Goal: Information Seeking & Learning: Compare options

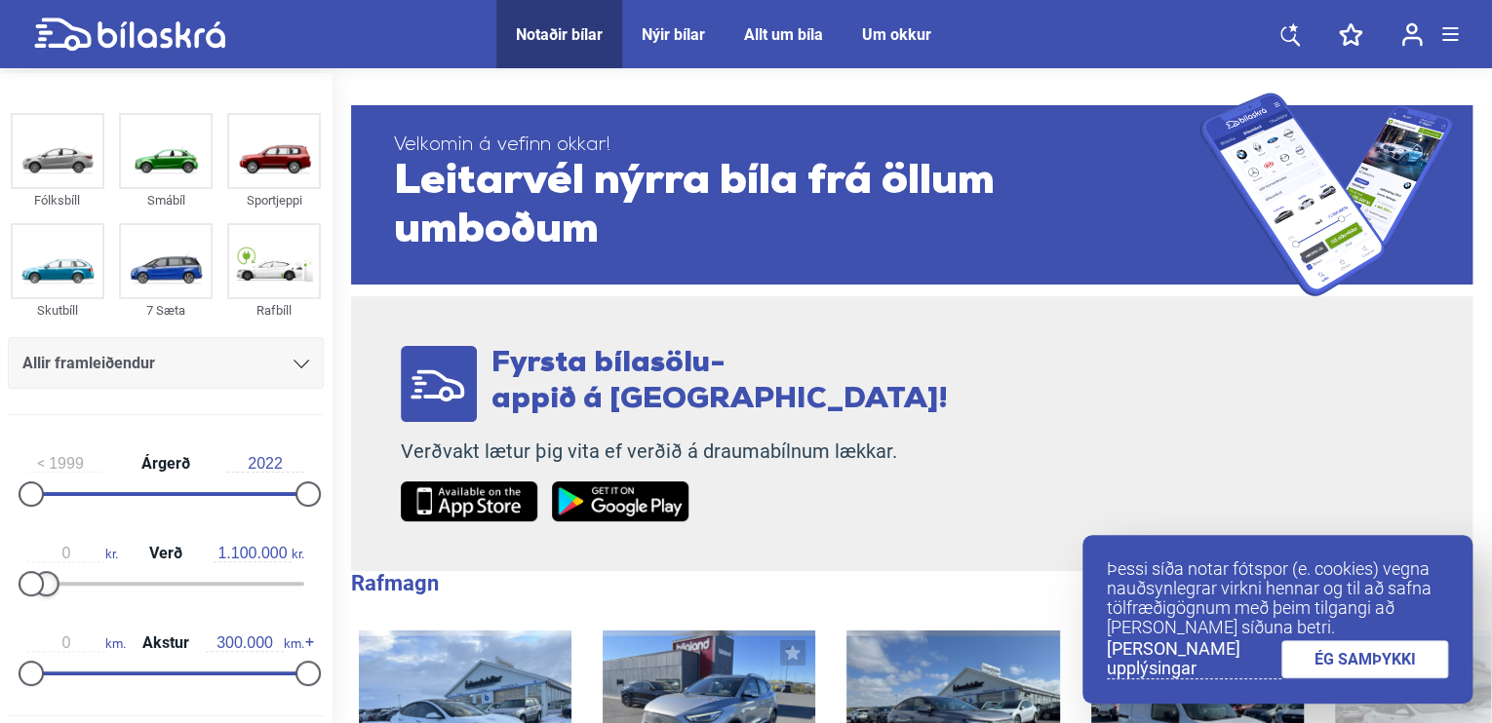
click at [43, 571] on div at bounding box center [46, 583] width 25 height 25
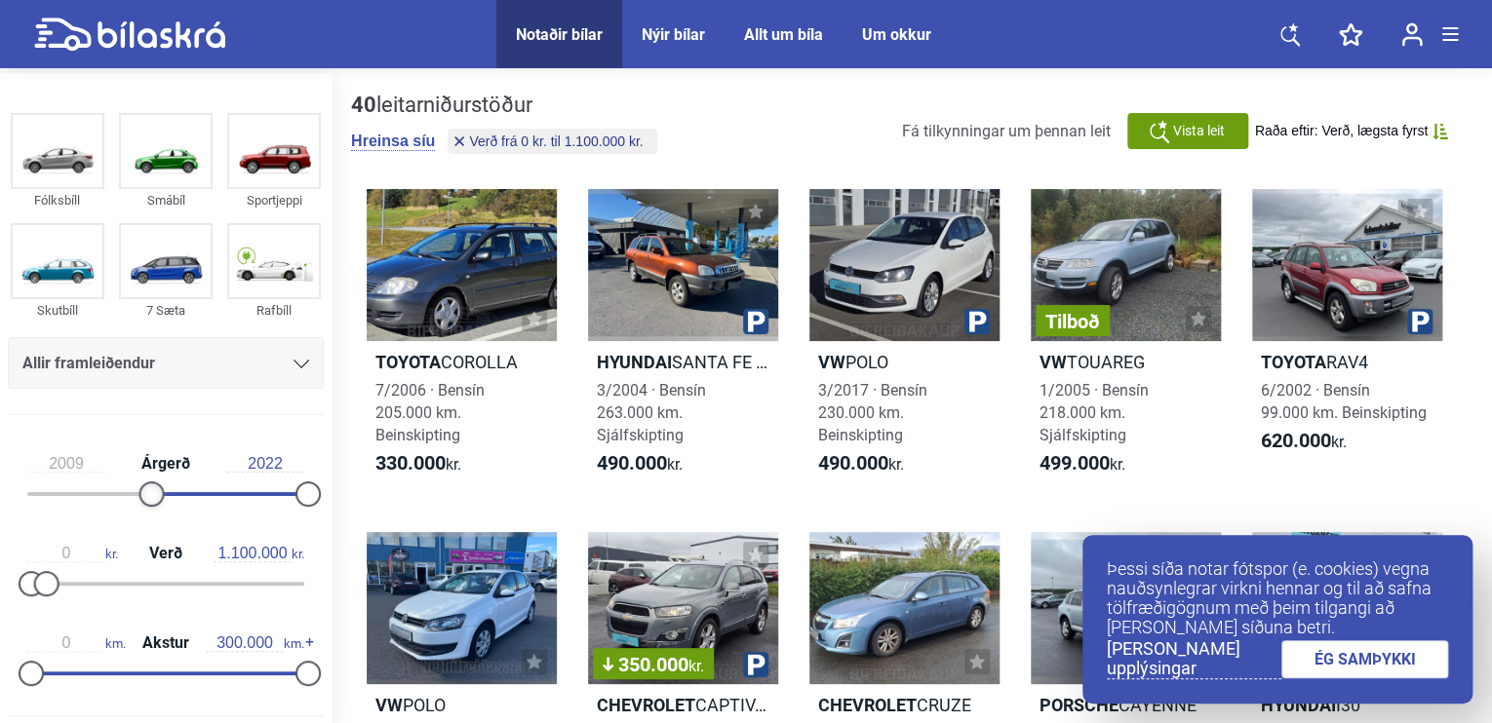
type input "2010"
drag, startPoint x: 33, startPoint y: 488, endPoint x: 164, endPoint y: 506, distance: 131.8
click at [164, 506] on div "2010 Árgerð 2022" at bounding box center [166, 476] width 316 height 90
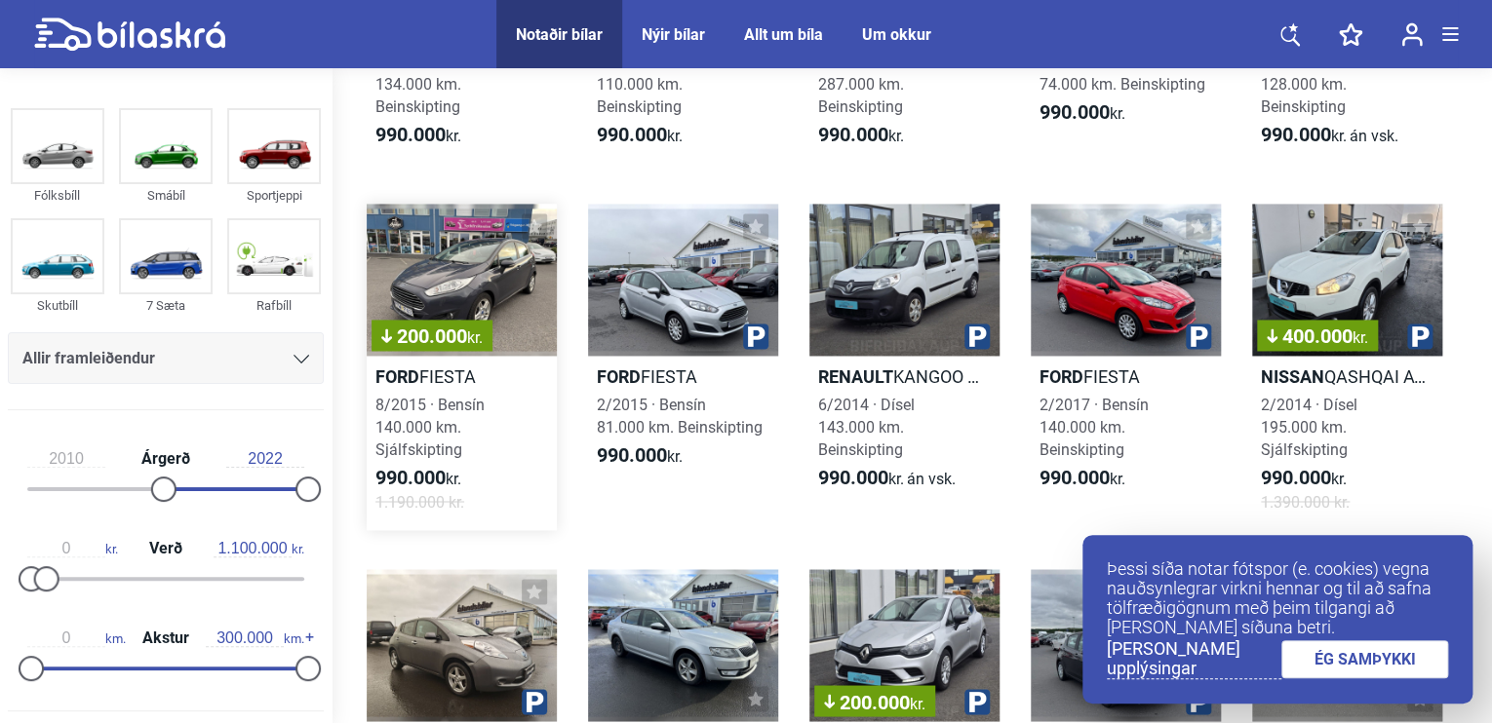
scroll to position [1365, 0]
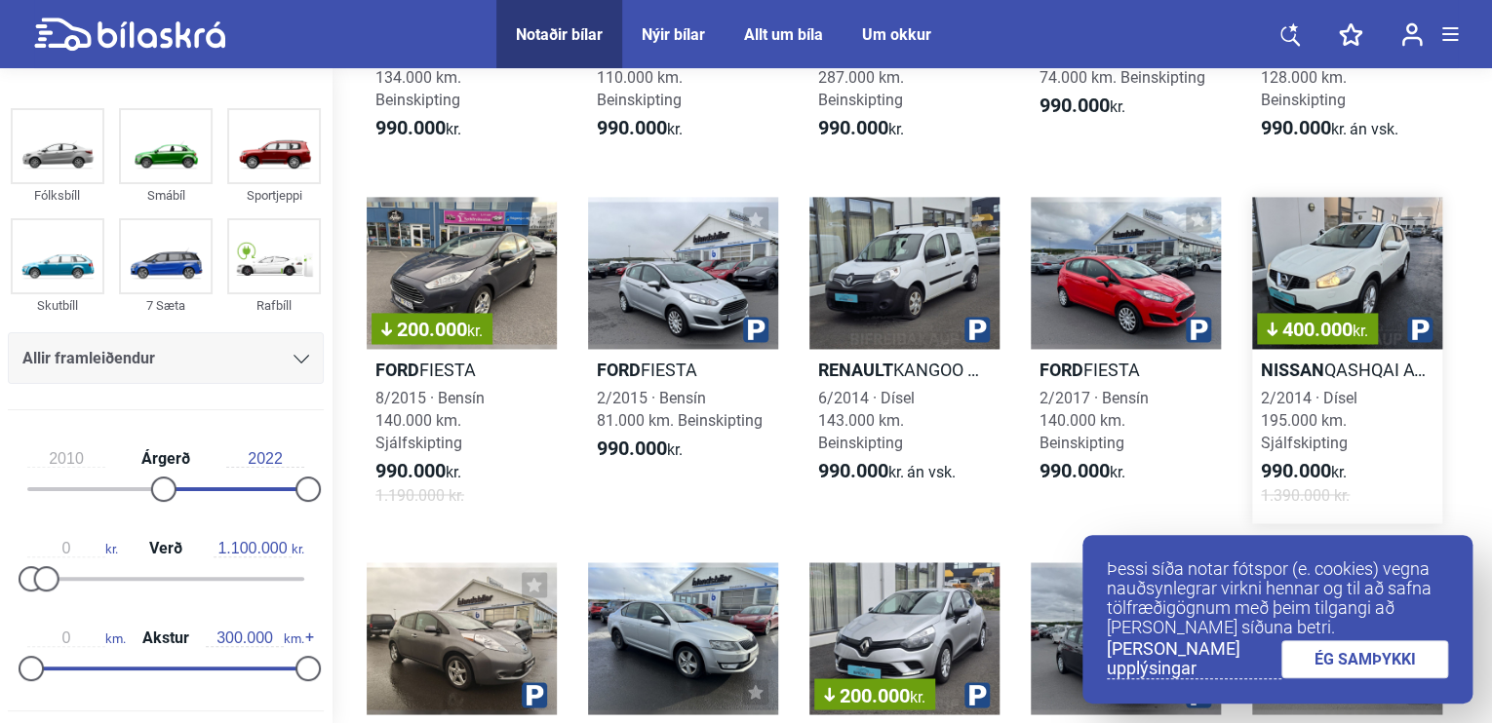
click at [1336, 250] on div "400.000 kr." at bounding box center [1347, 273] width 190 height 152
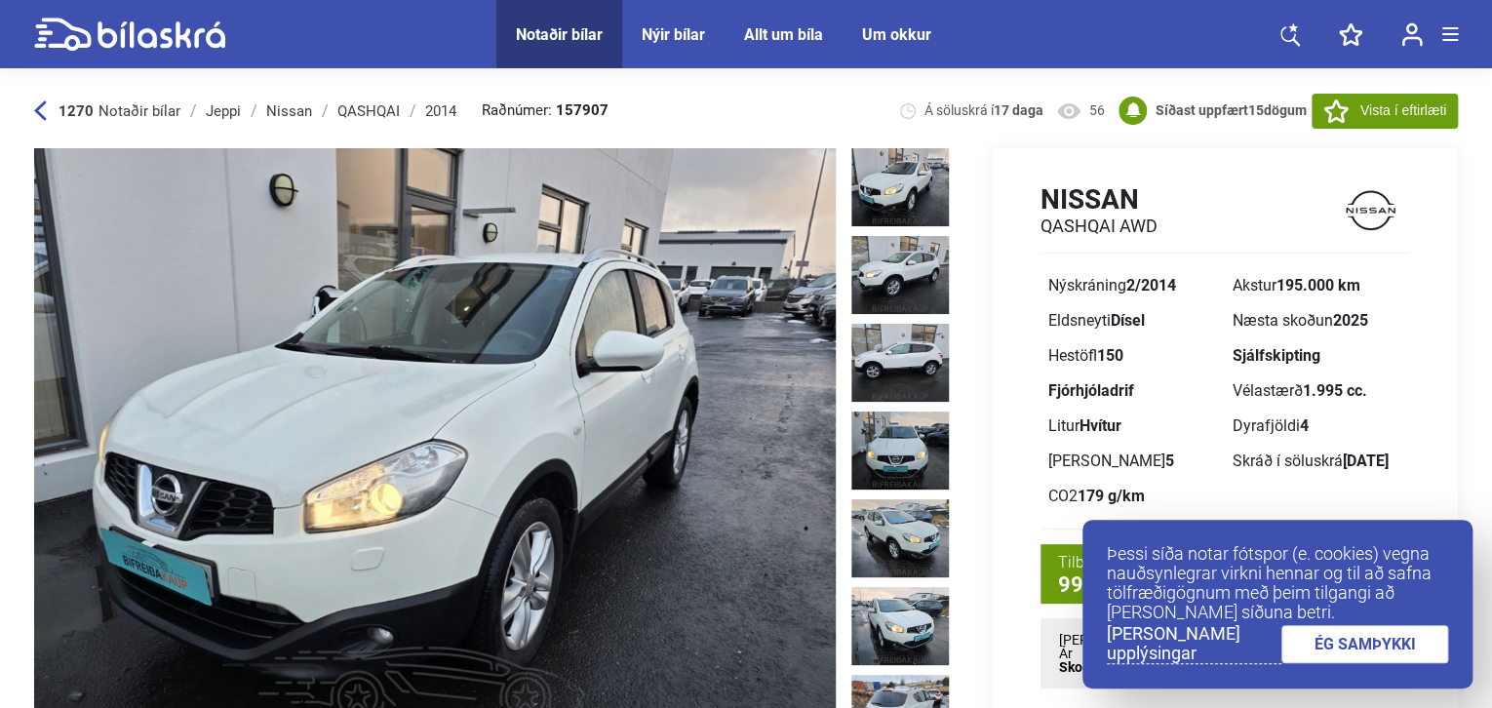
scroll to position [97, 0]
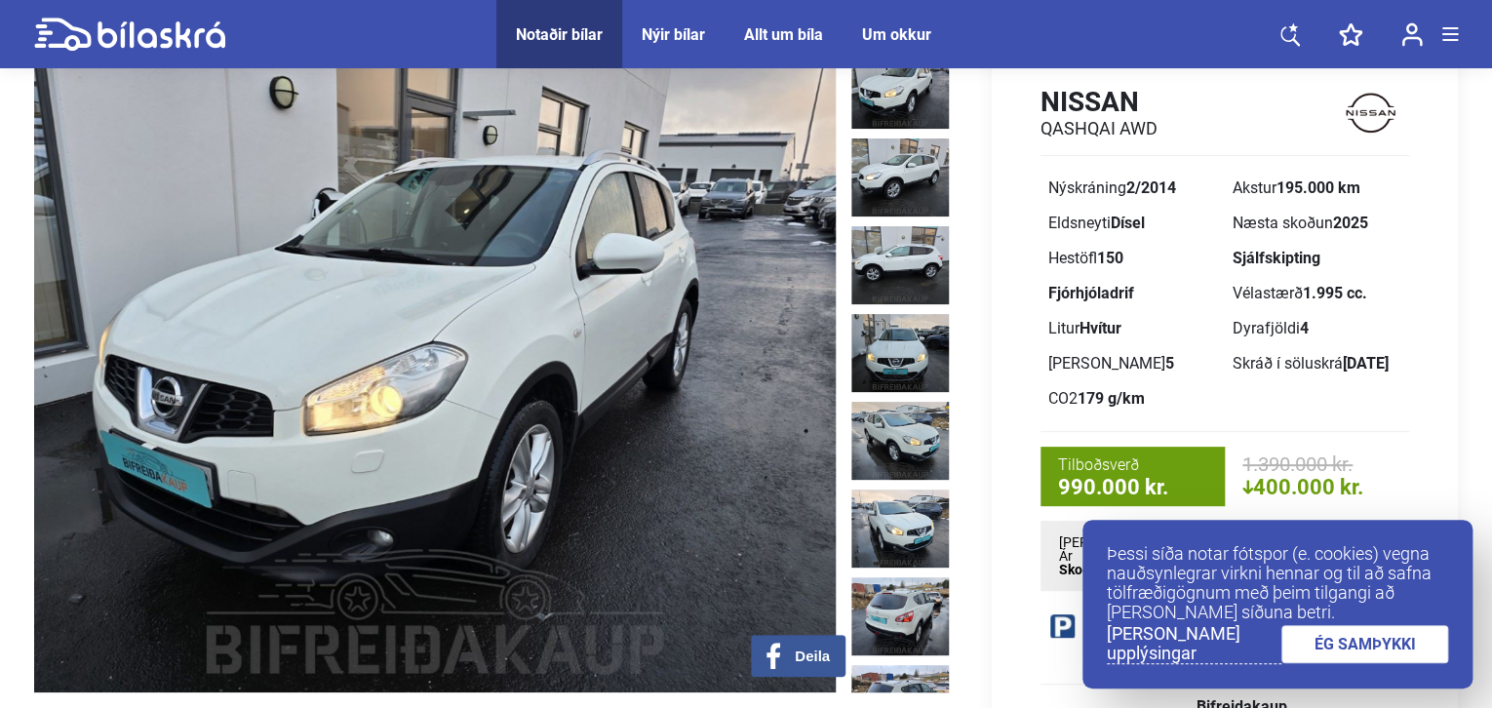
click at [549, 322] on img at bounding box center [434, 372] width 801 height 642
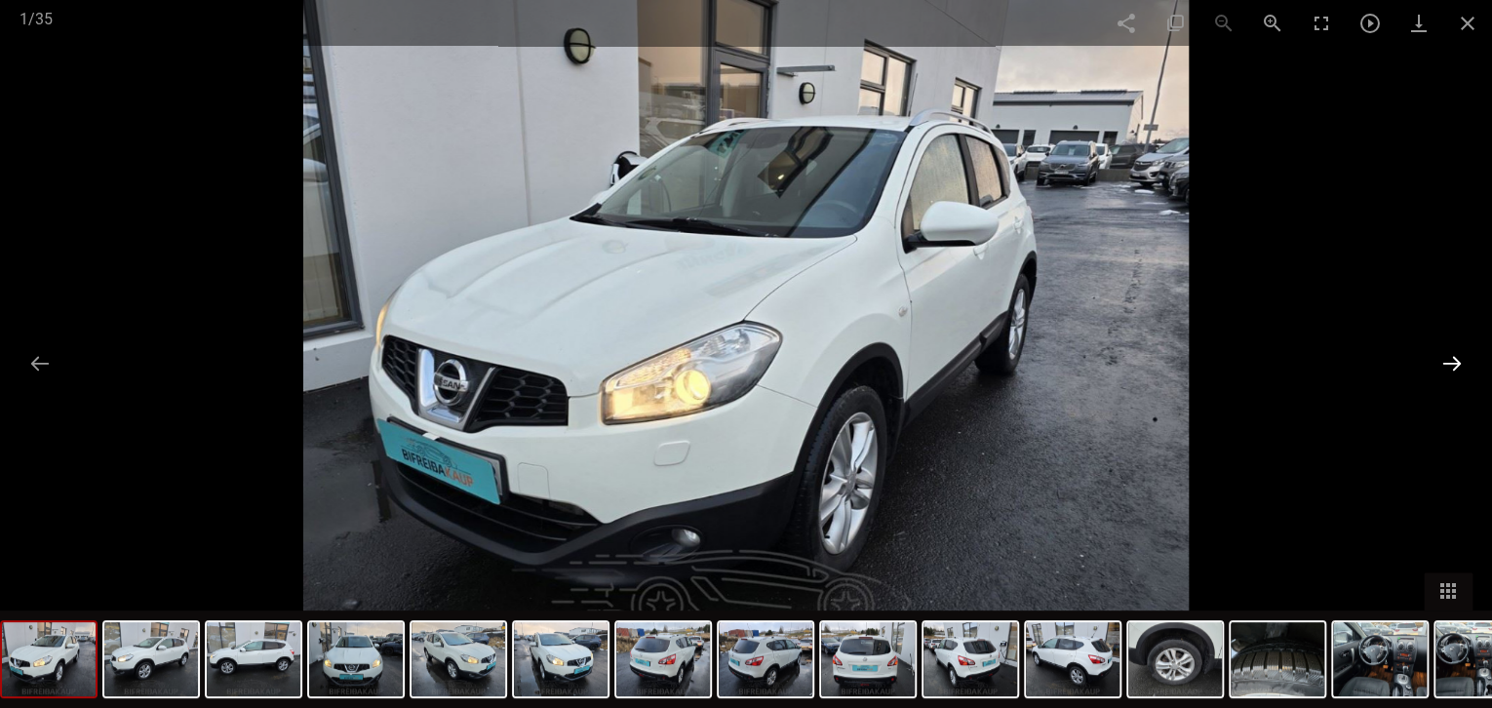
click at [1449, 356] on button at bounding box center [1451, 363] width 41 height 38
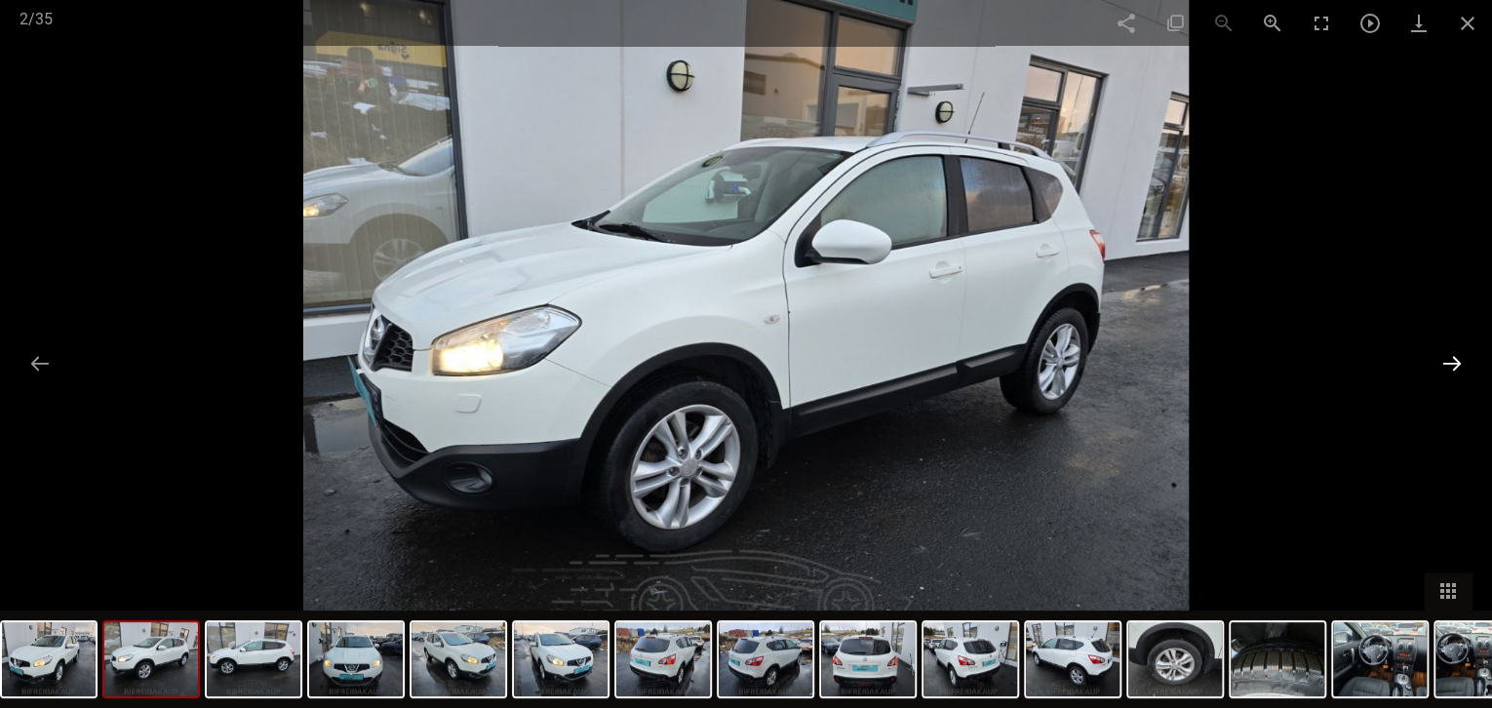
click at [1448, 357] on button at bounding box center [1451, 363] width 41 height 38
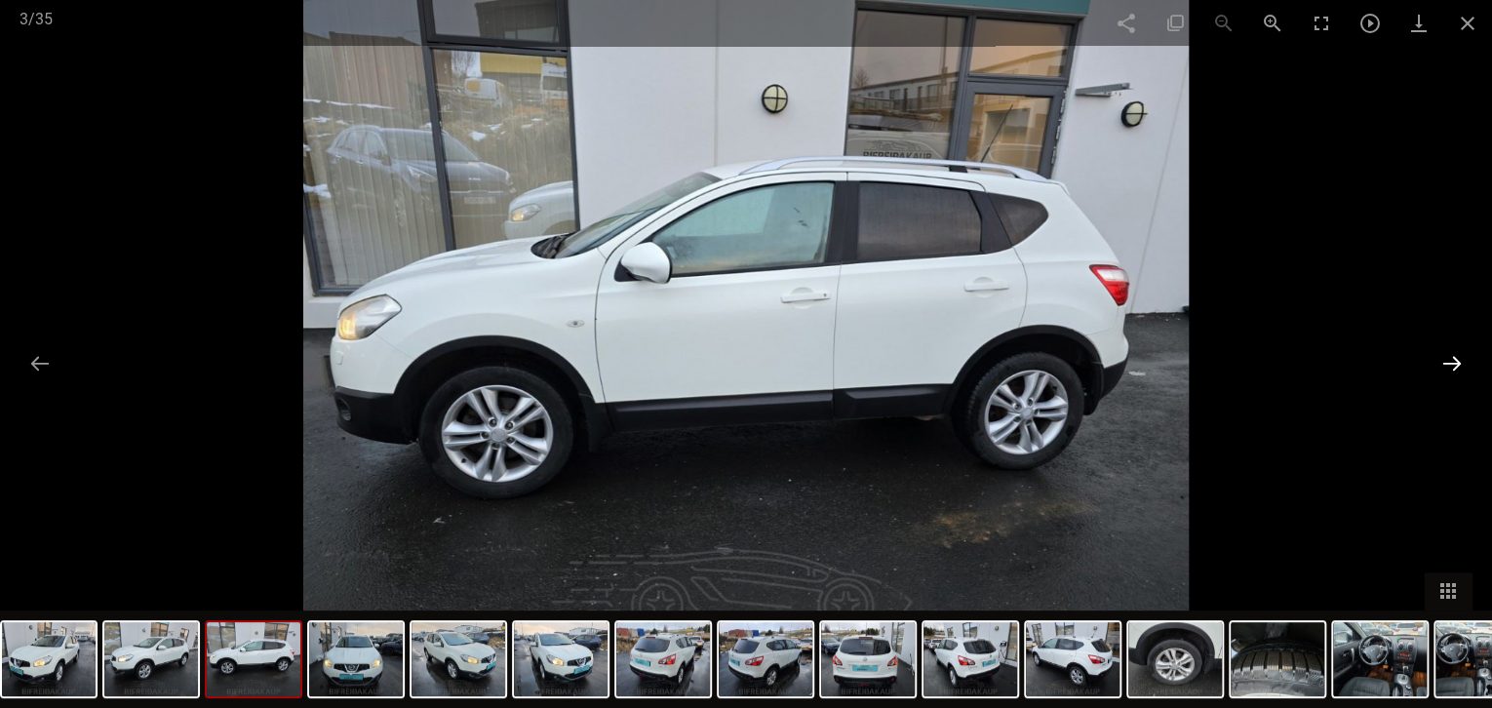
click at [1448, 357] on button at bounding box center [1451, 363] width 41 height 38
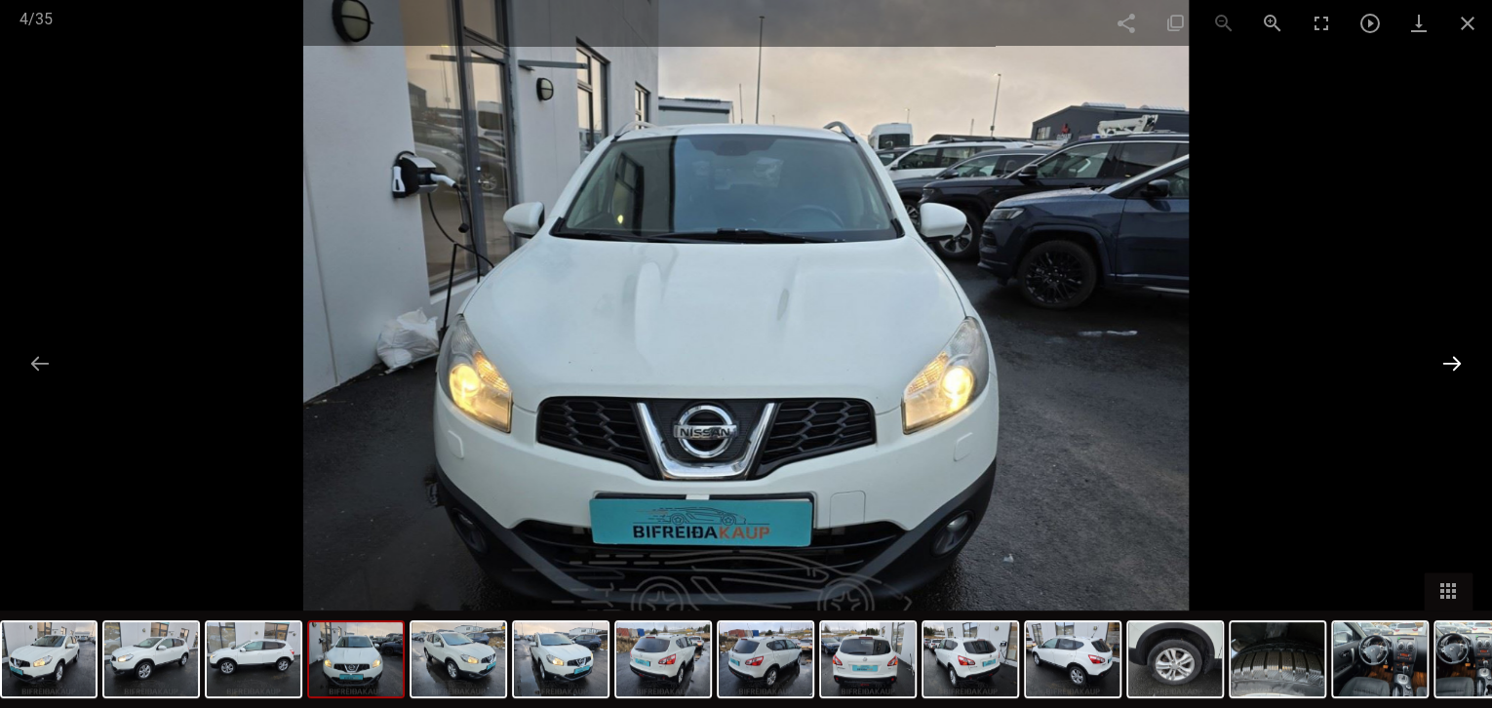
click at [1448, 357] on button at bounding box center [1451, 363] width 41 height 38
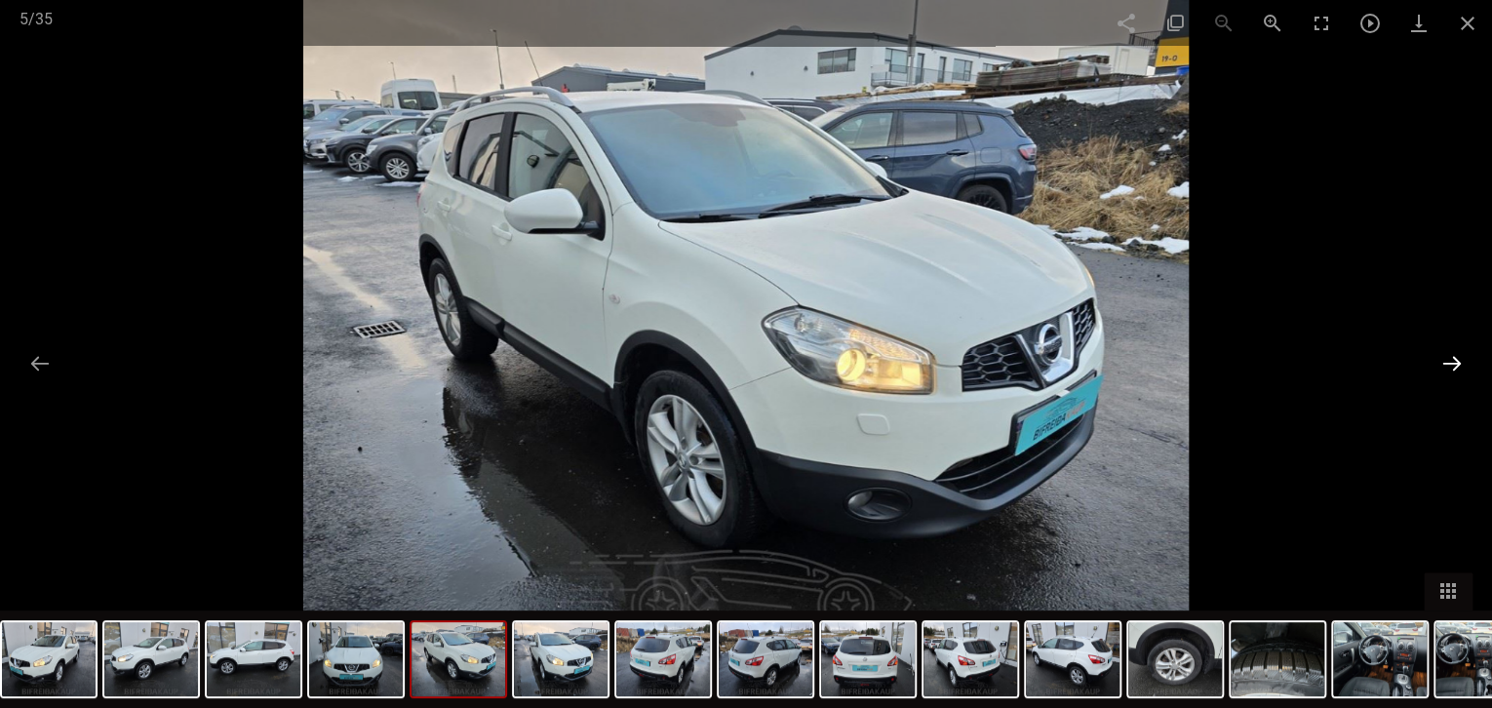
click at [1448, 357] on button at bounding box center [1451, 363] width 41 height 38
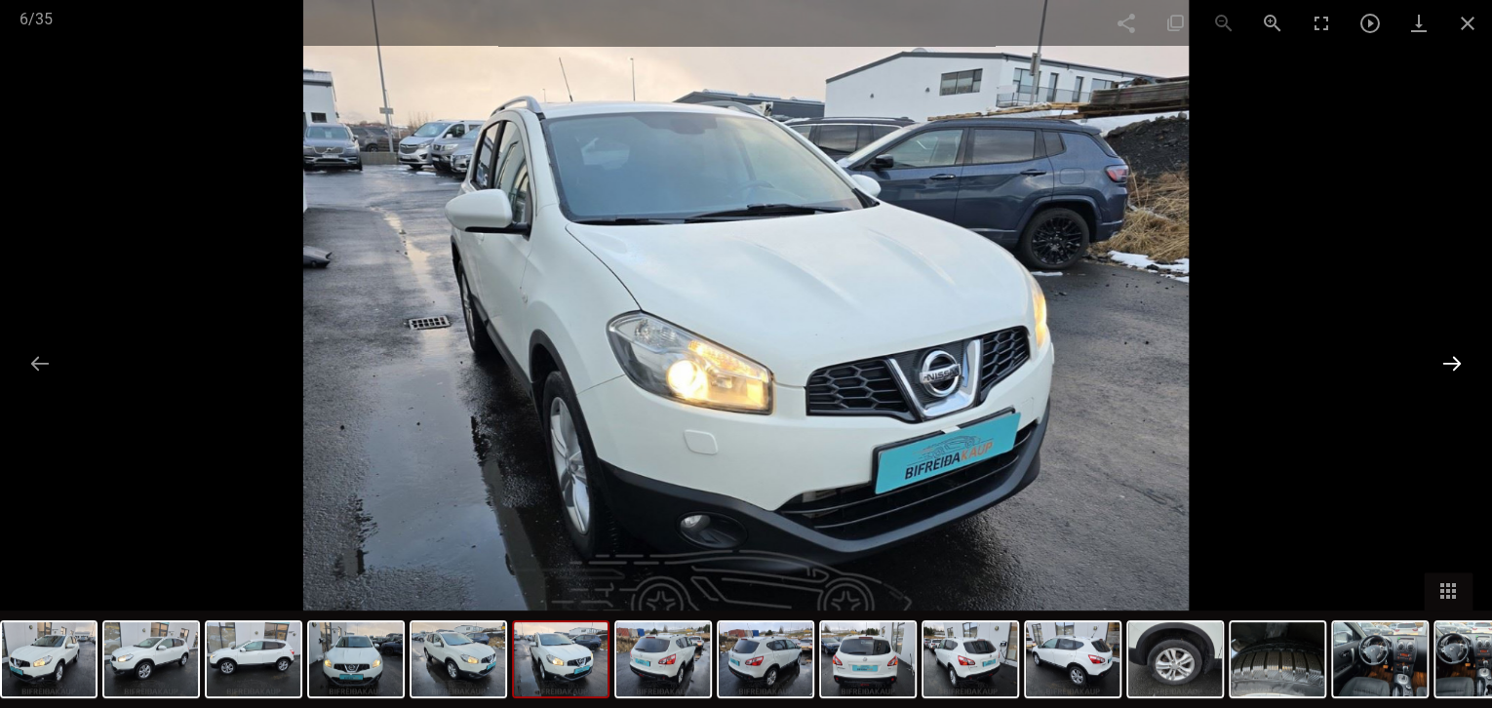
click at [1448, 357] on button at bounding box center [1451, 363] width 41 height 38
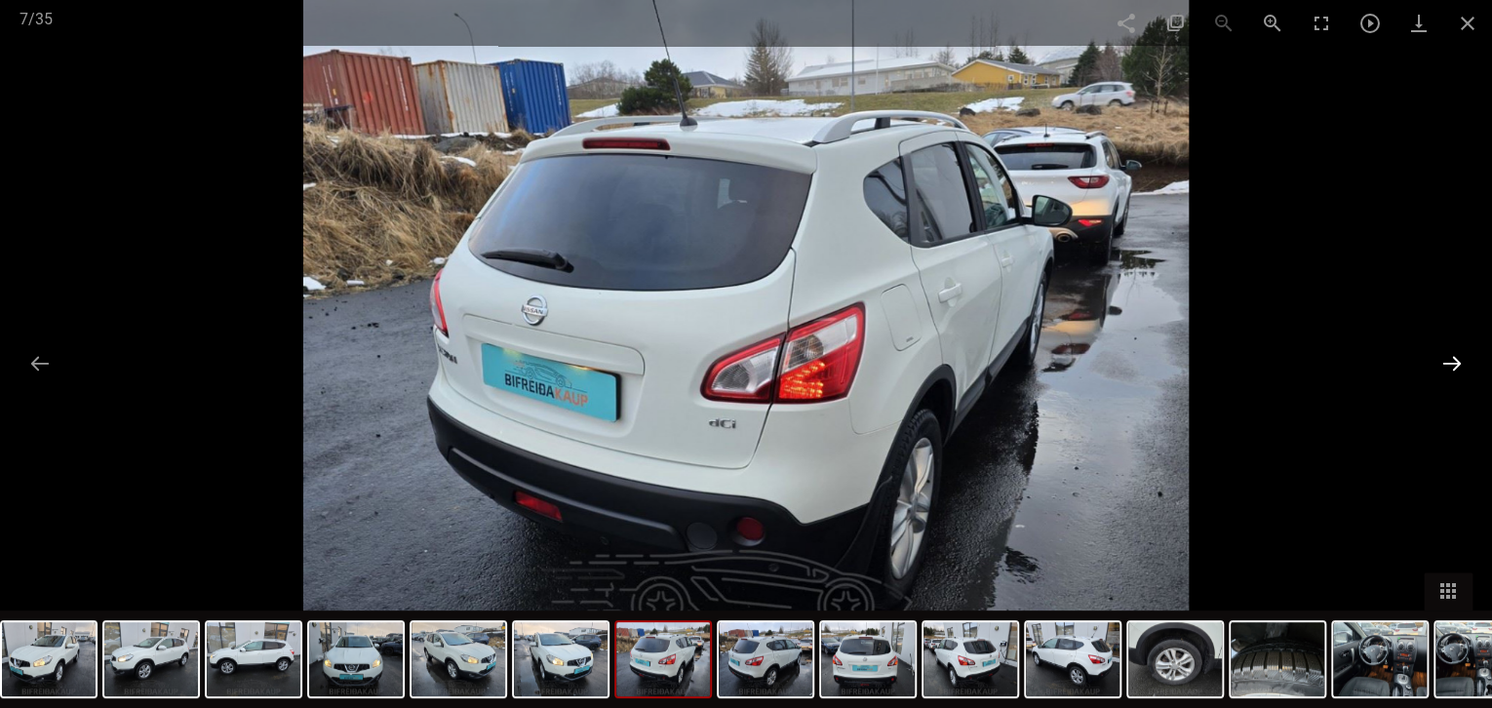
click at [1448, 357] on button at bounding box center [1451, 363] width 41 height 38
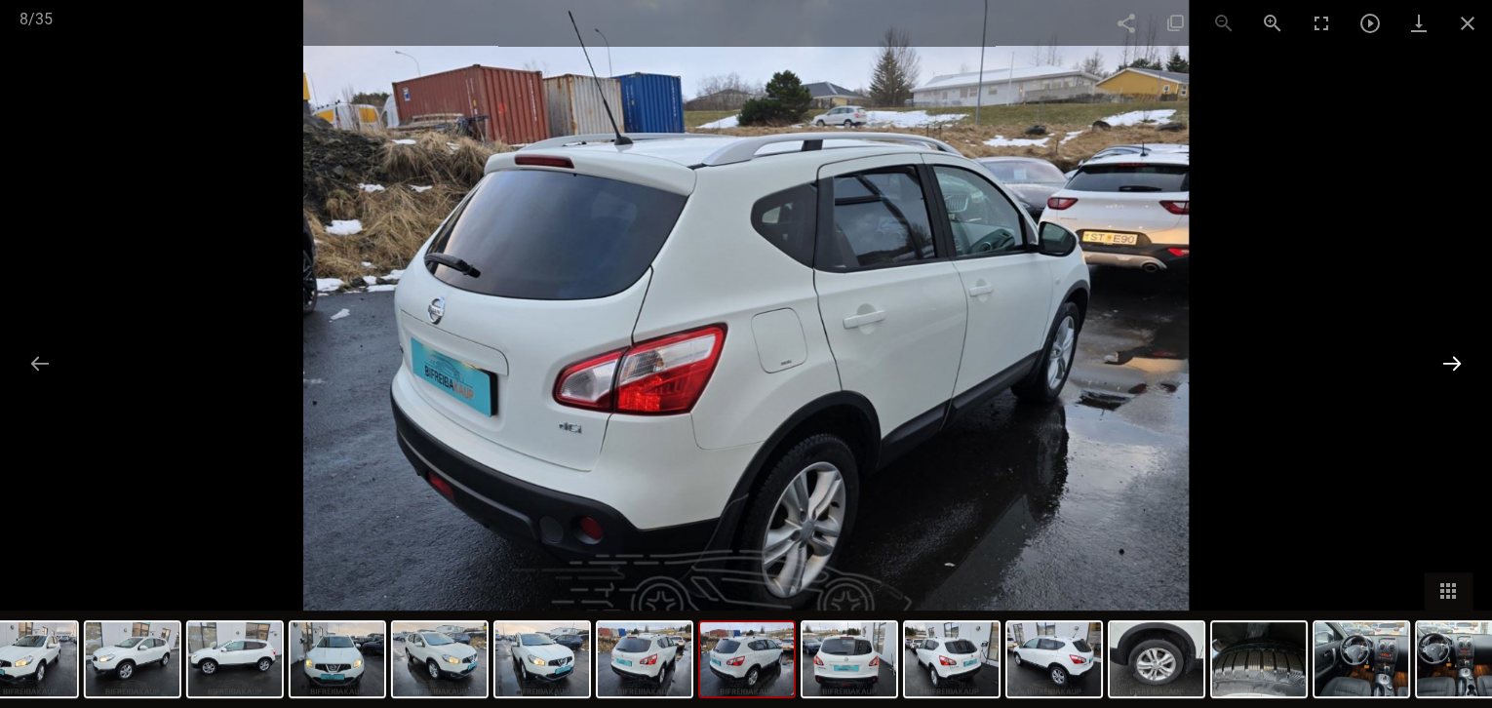
click at [1448, 357] on button at bounding box center [1451, 363] width 41 height 38
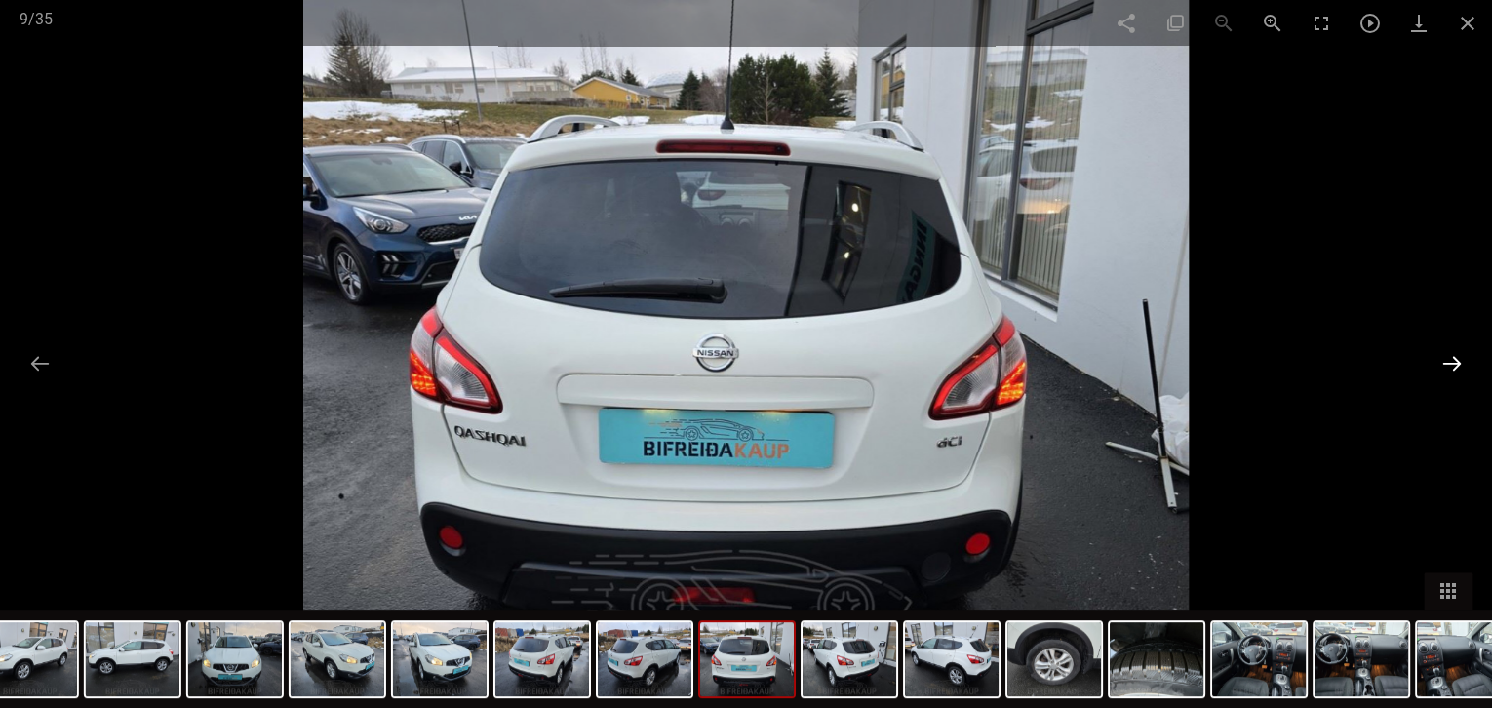
click at [1448, 357] on button at bounding box center [1451, 363] width 41 height 38
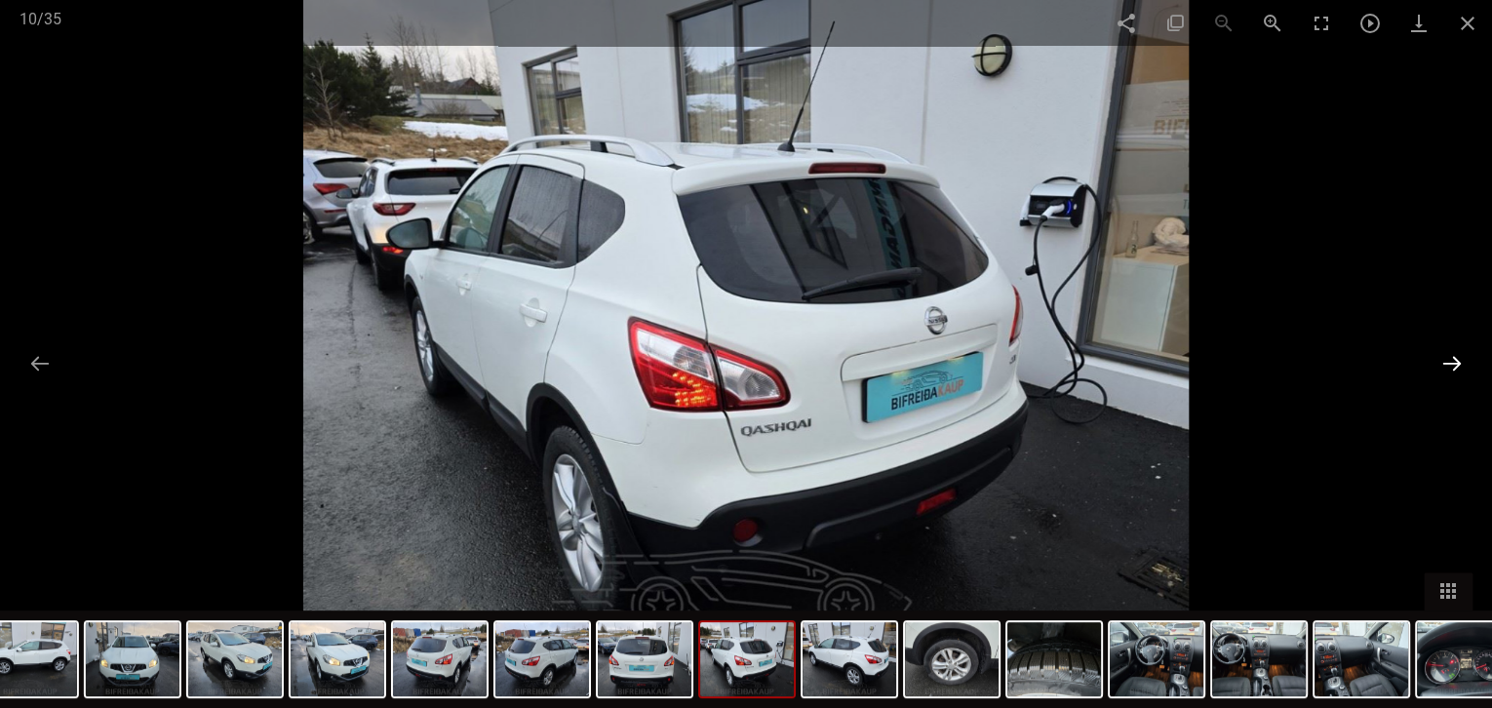
click at [1448, 357] on button at bounding box center [1451, 363] width 41 height 38
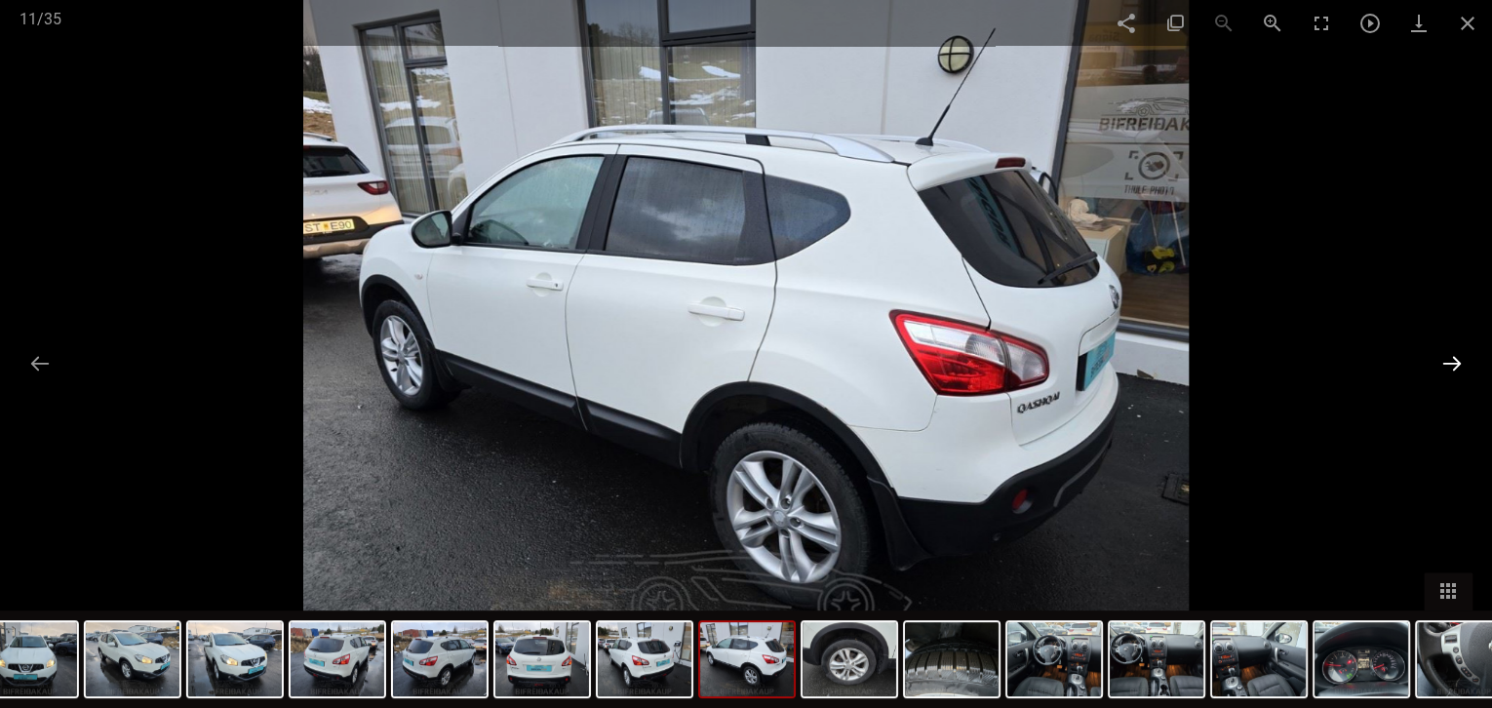
click at [1448, 357] on button at bounding box center [1451, 363] width 41 height 38
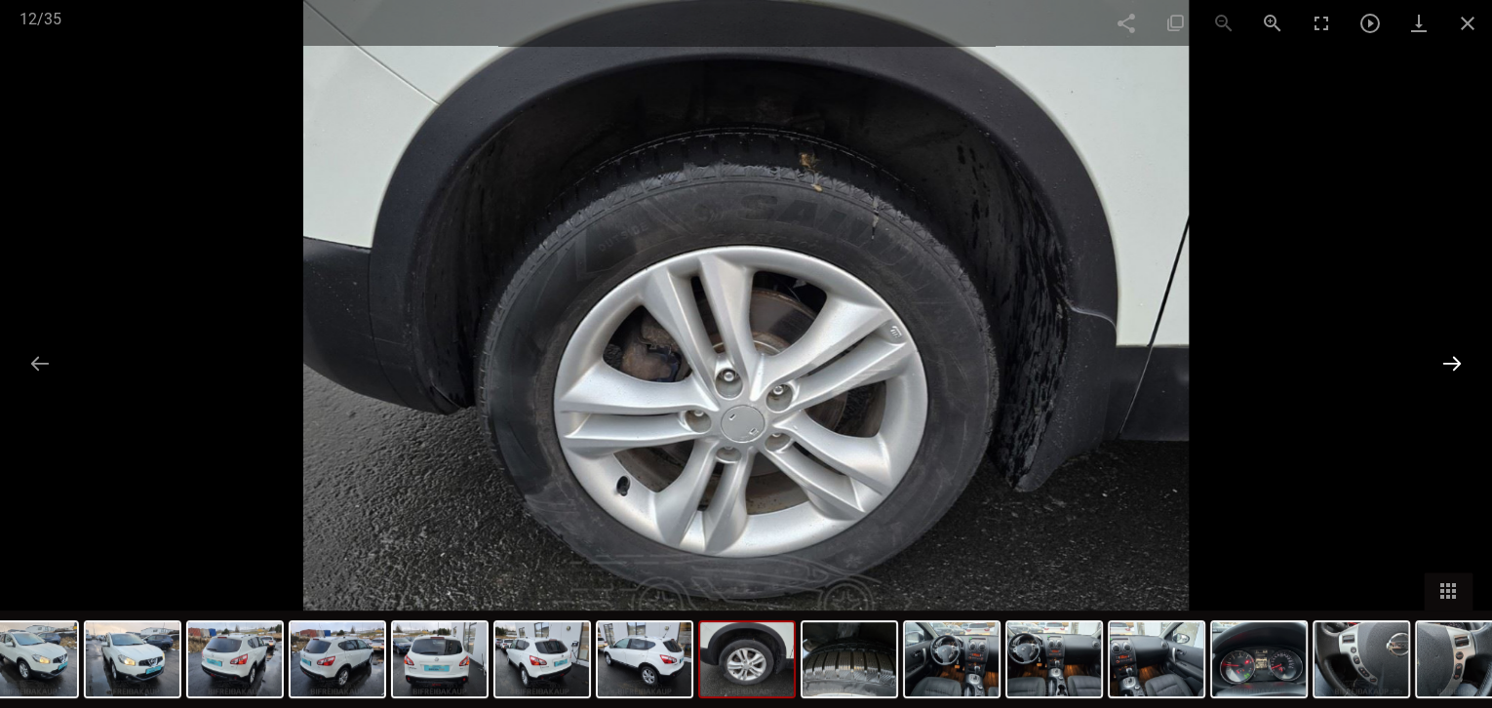
click at [1448, 357] on button at bounding box center [1451, 363] width 41 height 38
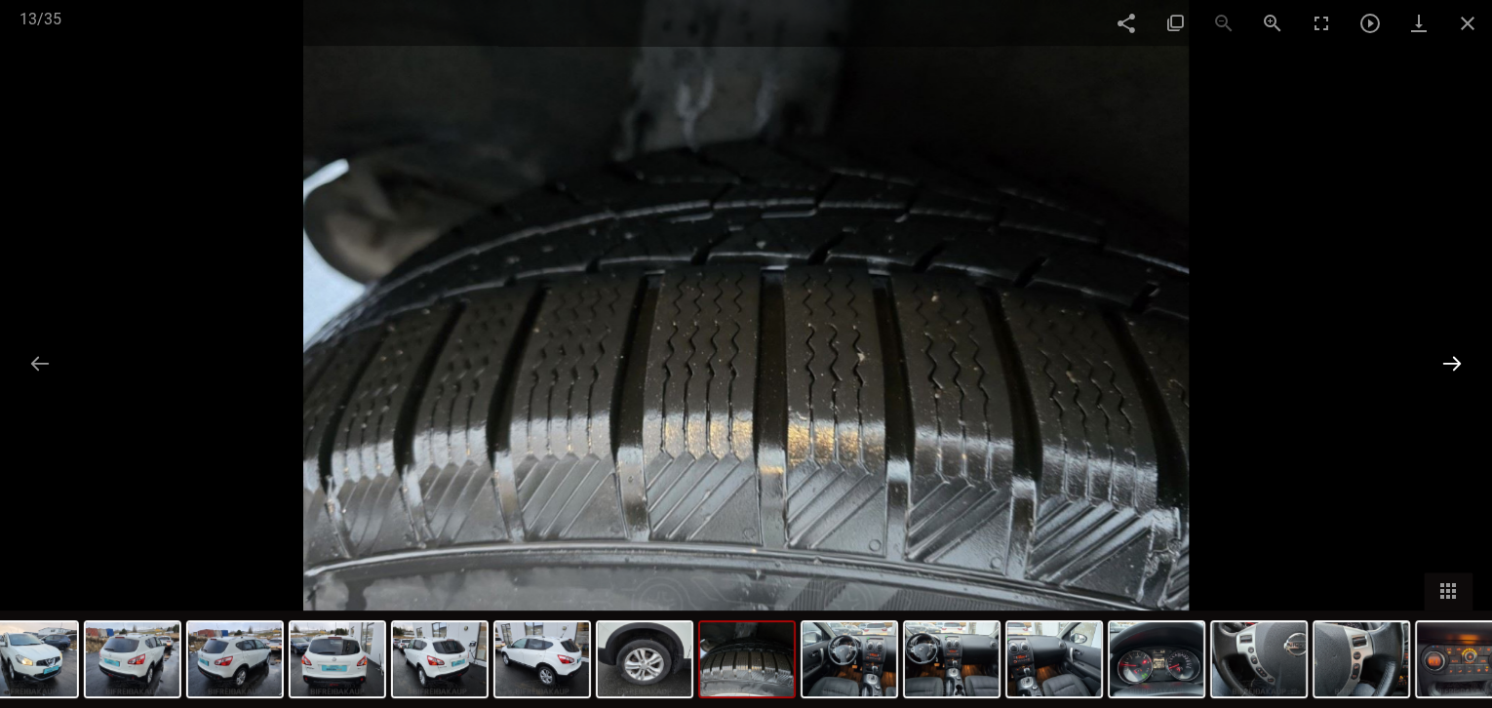
click at [1448, 357] on button at bounding box center [1451, 363] width 41 height 38
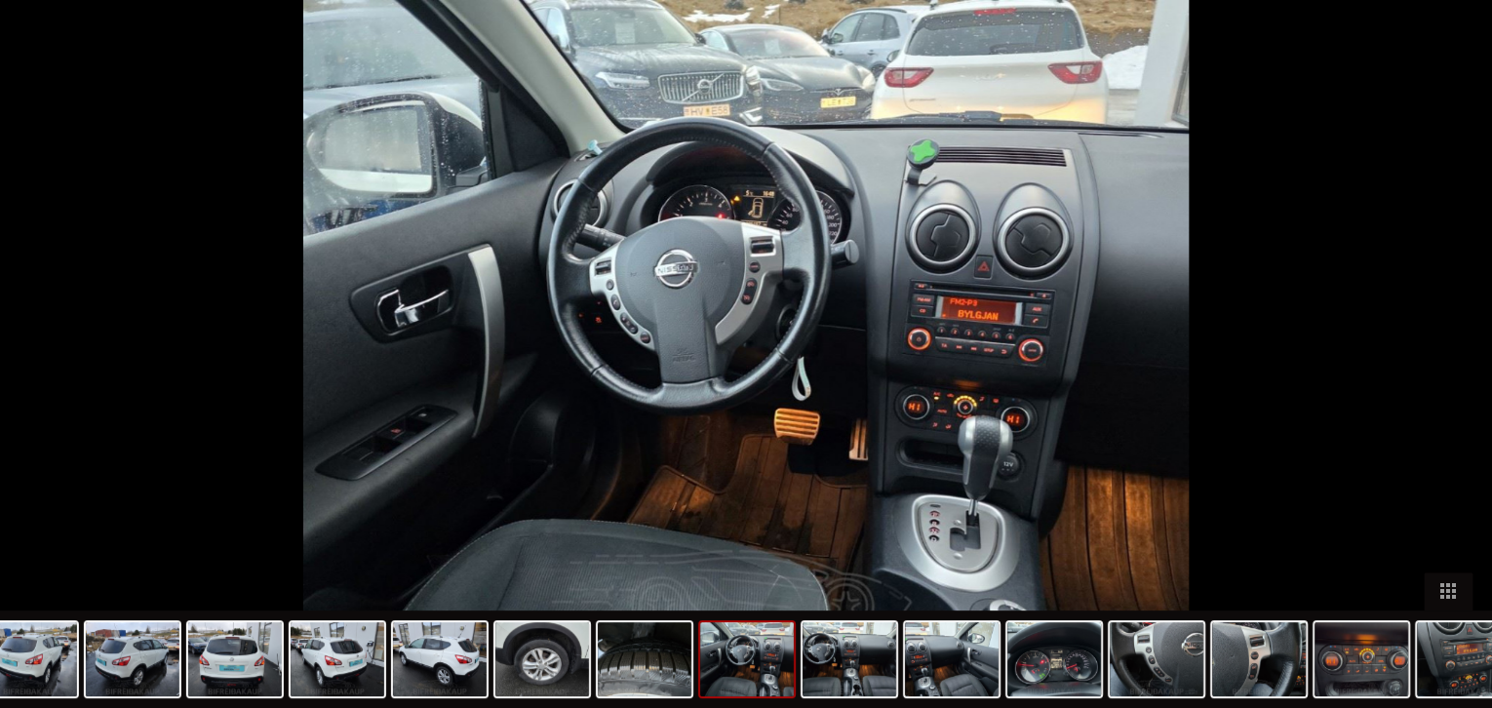
click at [1448, 357] on button at bounding box center [1461, 363] width 41 height 38
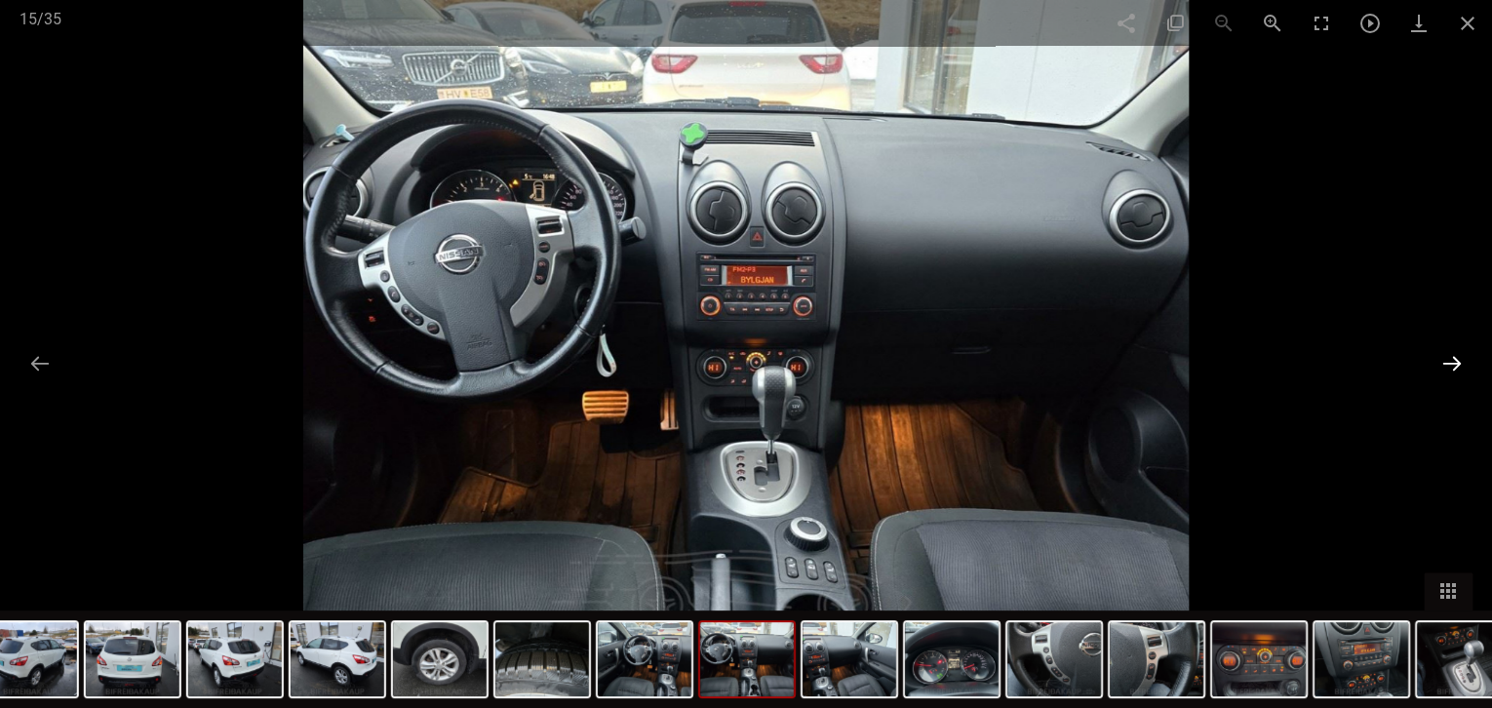
click at [1448, 357] on button at bounding box center [1451, 363] width 41 height 38
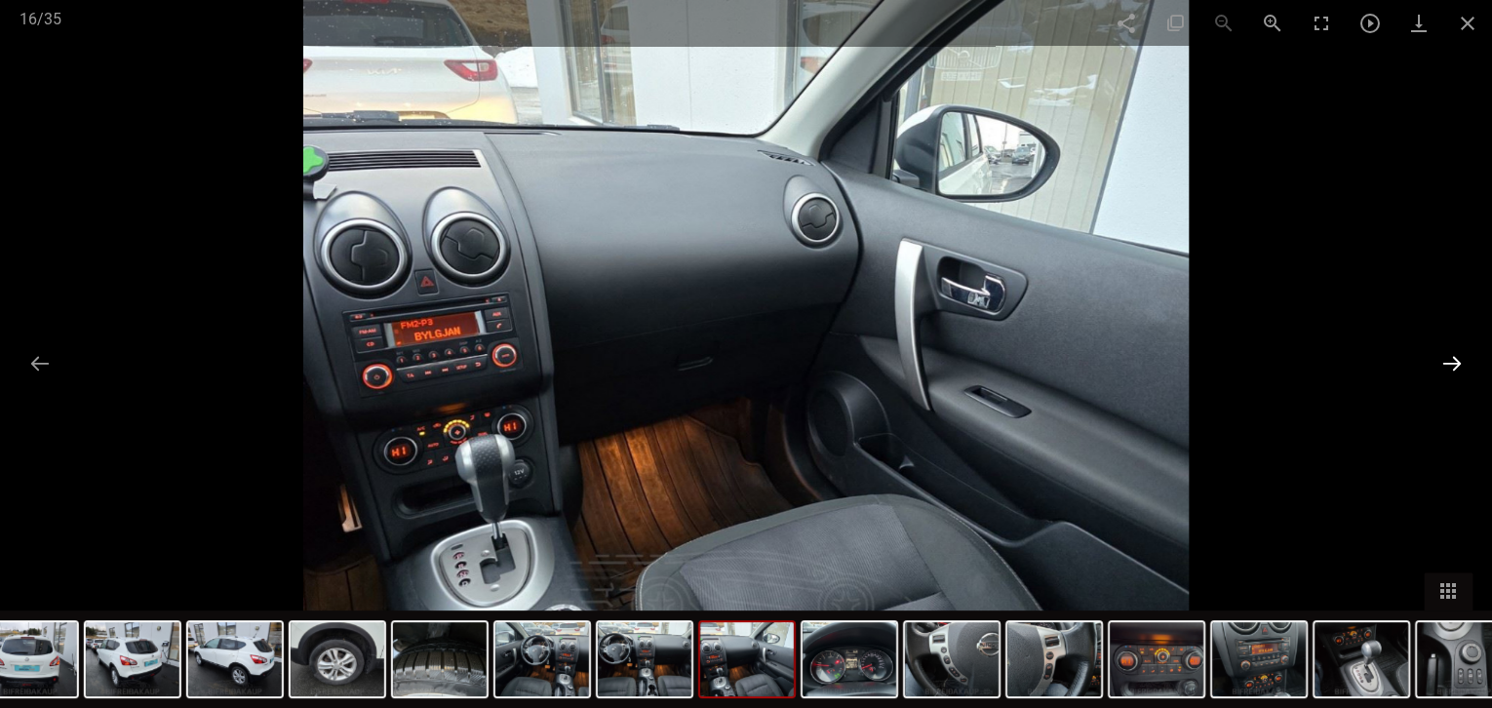
click at [1448, 357] on button at bounding box center [1451, 363] width 41 height 38
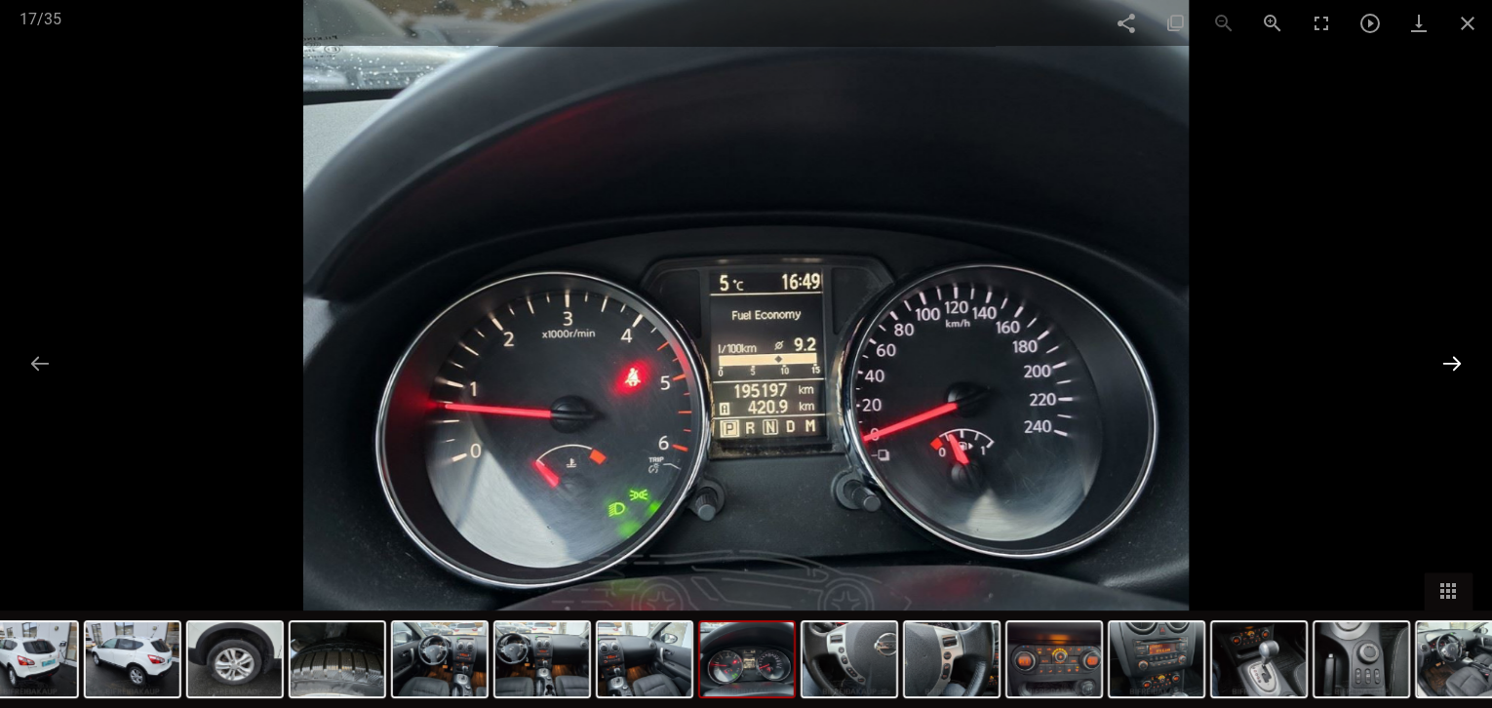
click at [1448, 357] on button at bounding box center [1451, 363] width 41 height 38
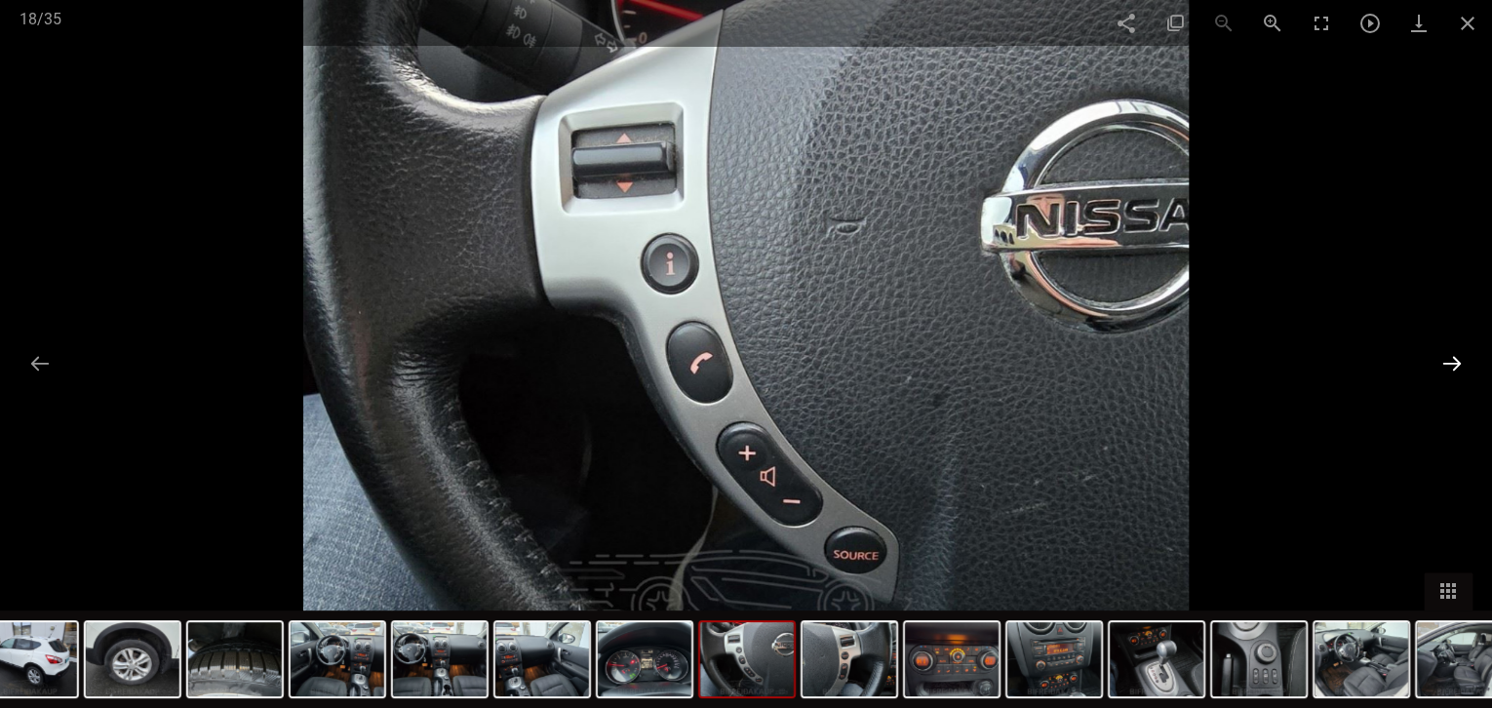
click at [1448, 357] on button at bounding box center [1451, 363] width 41 height 38
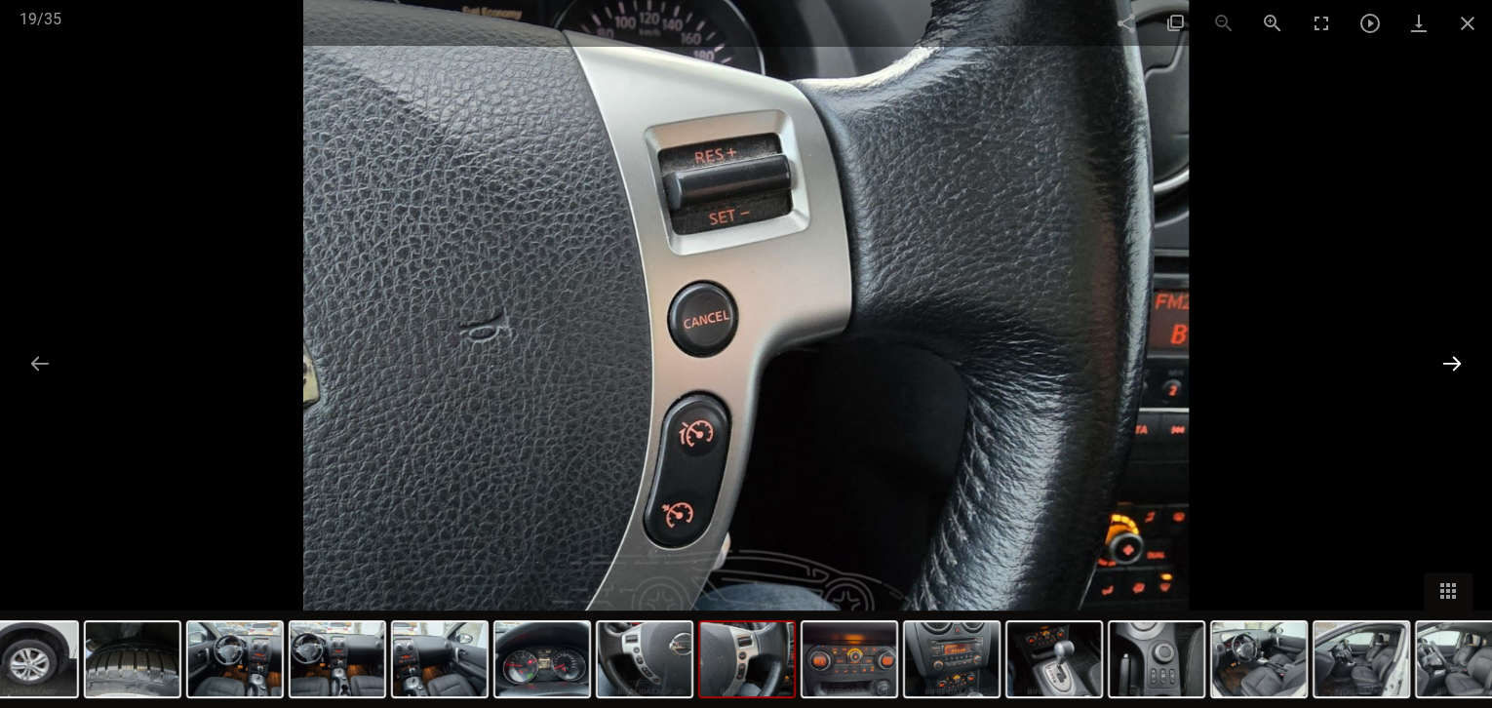
click at [1448, 357] on button at bounding box center [1451, 363] width 41 height 38
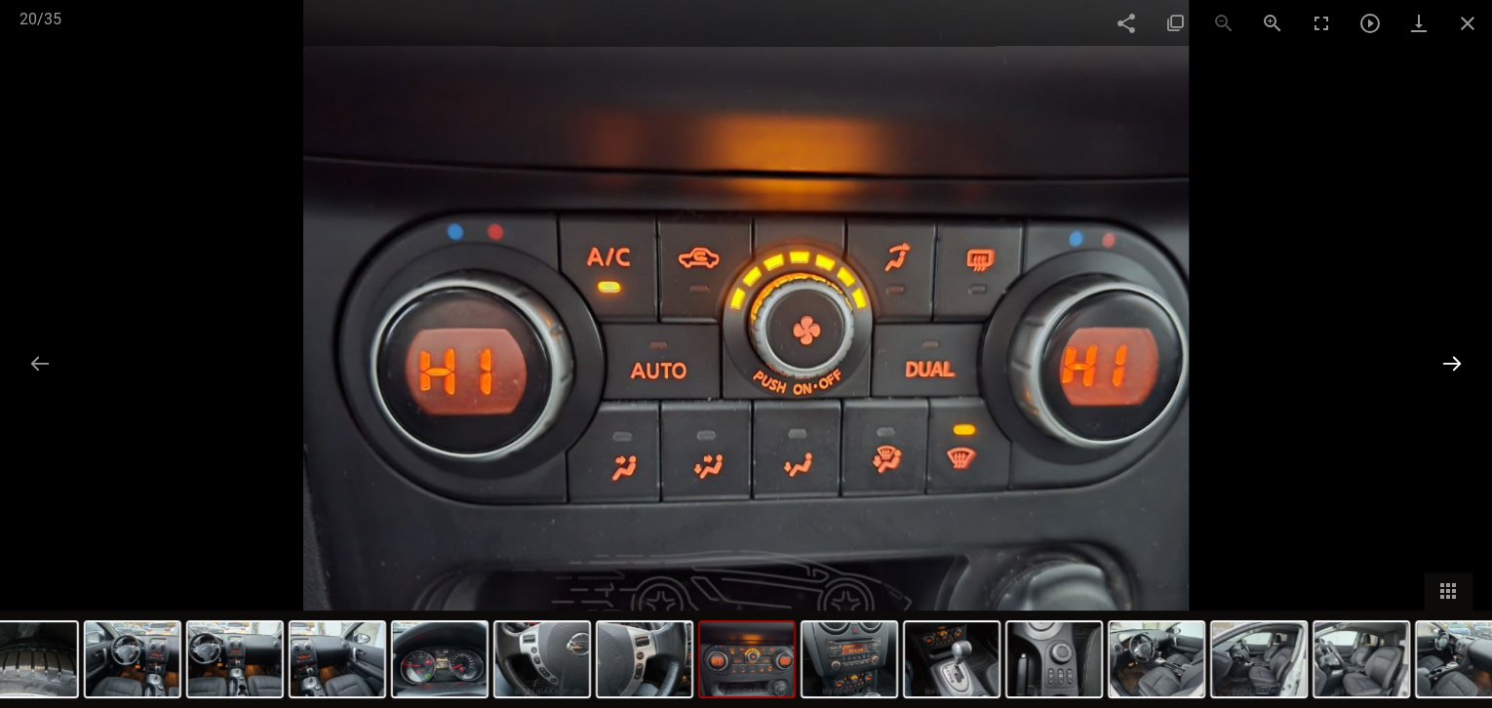
click at [1448, 357] on button at bounding box center [1451, 363] width 41 height 38
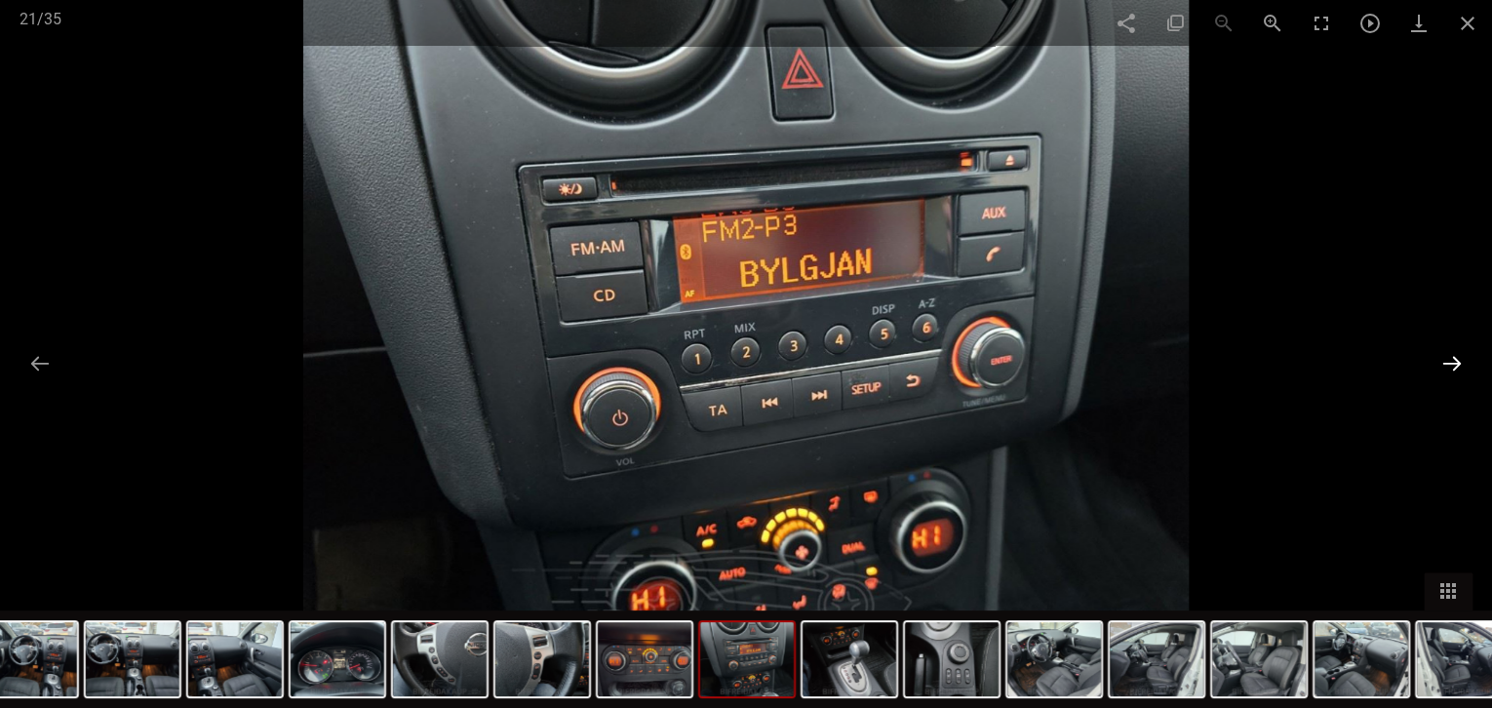
click at [1448, 357] on button at bounding box center [1451, 363] width 41 height 38
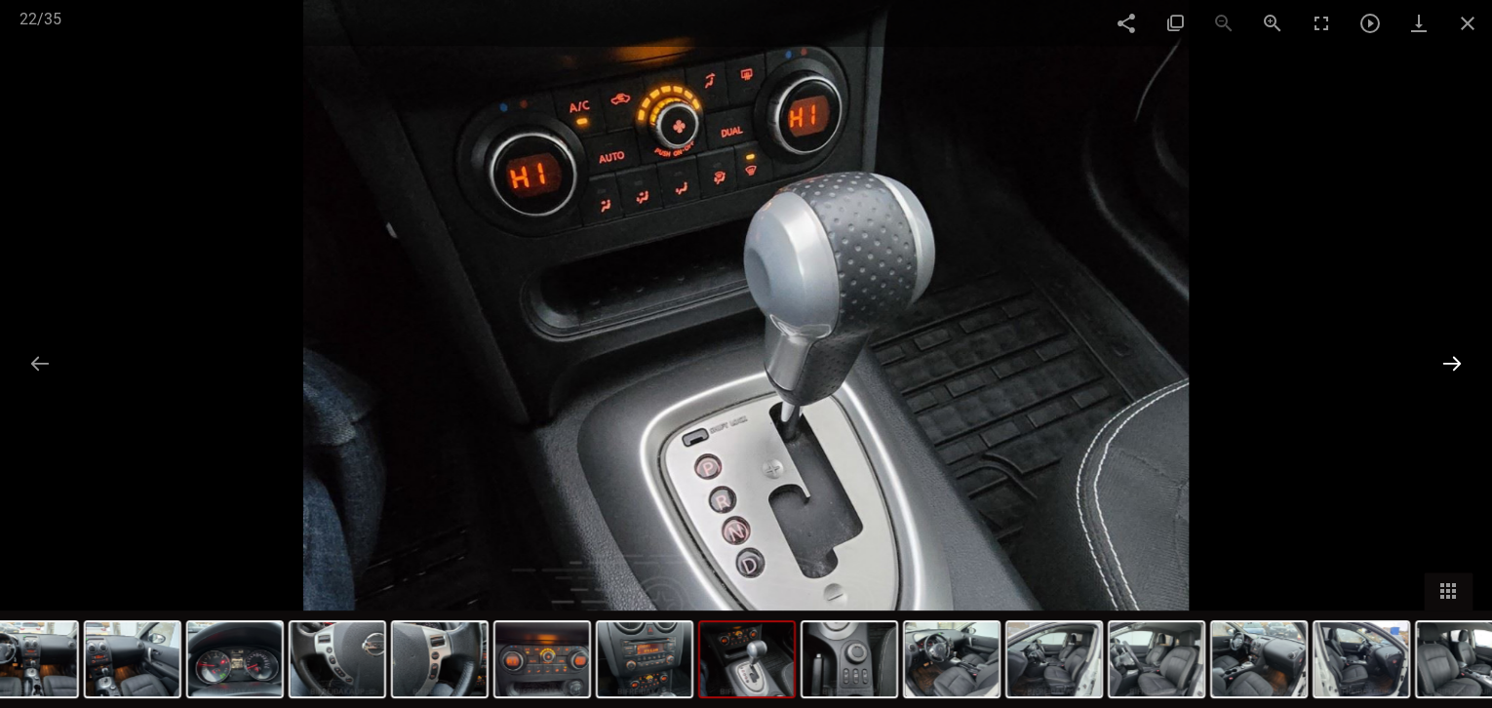
click at [1448, 357] on button at bounding box center [1451, 363] width 41 height 38
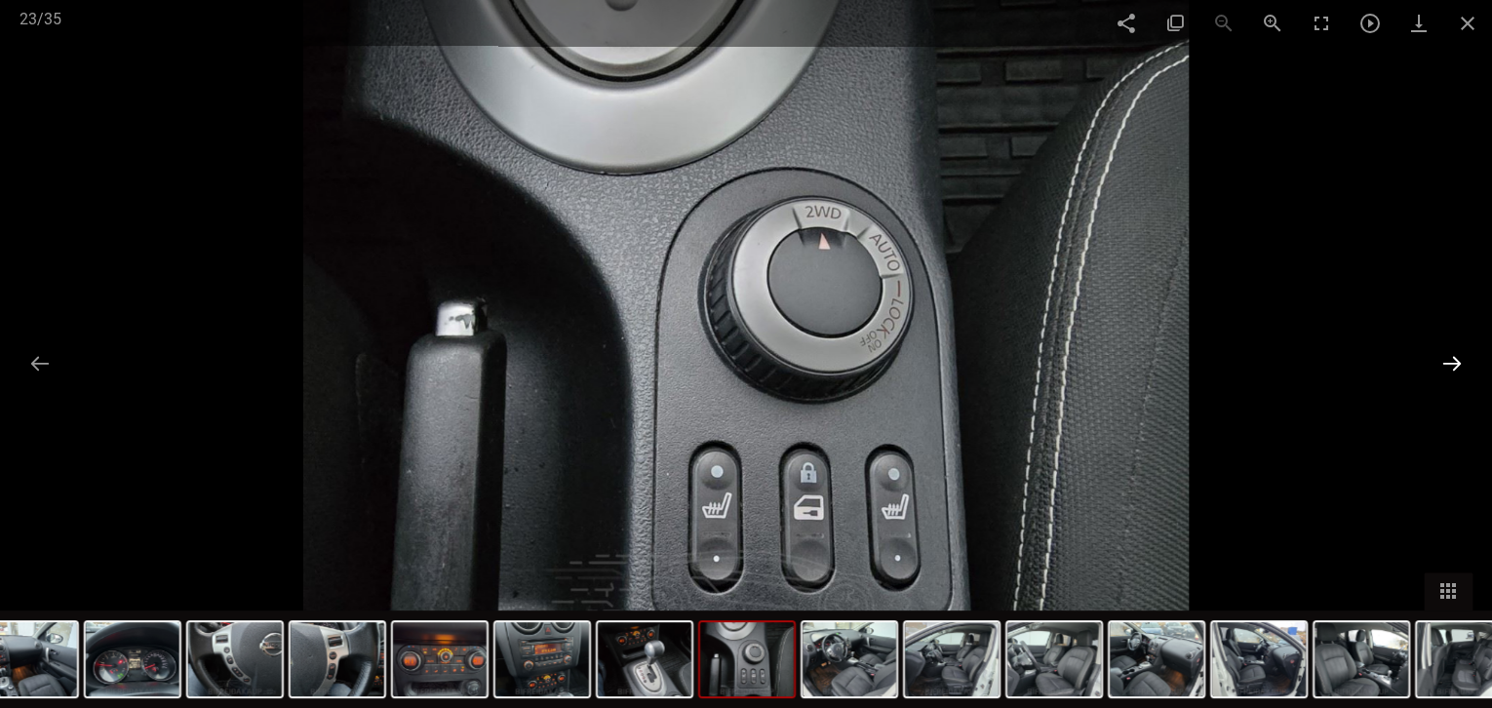
click at [1448, 357] on button at bounding box center [1451, 363] width 41 height 38
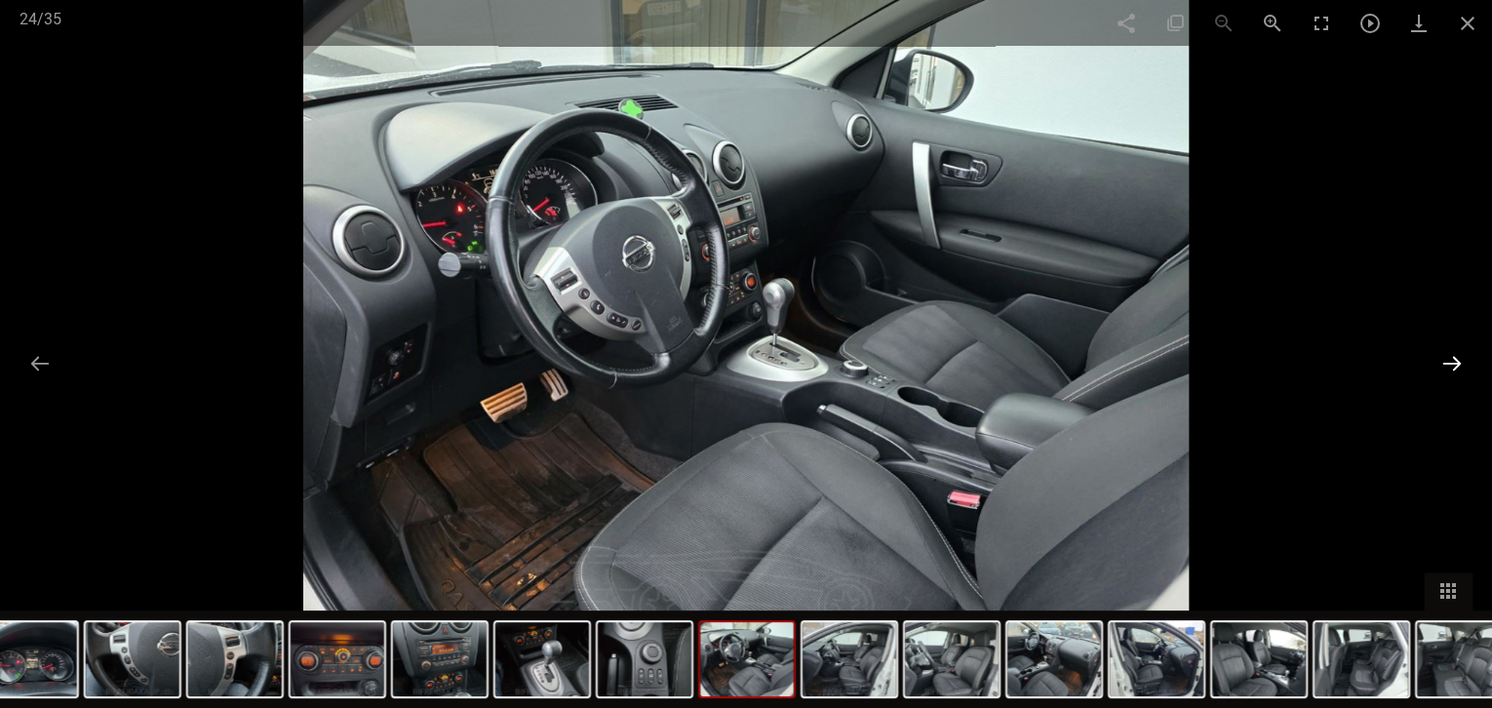
click at [1448, 357] on button at bounding box center [1451, 363] width 41 height 38
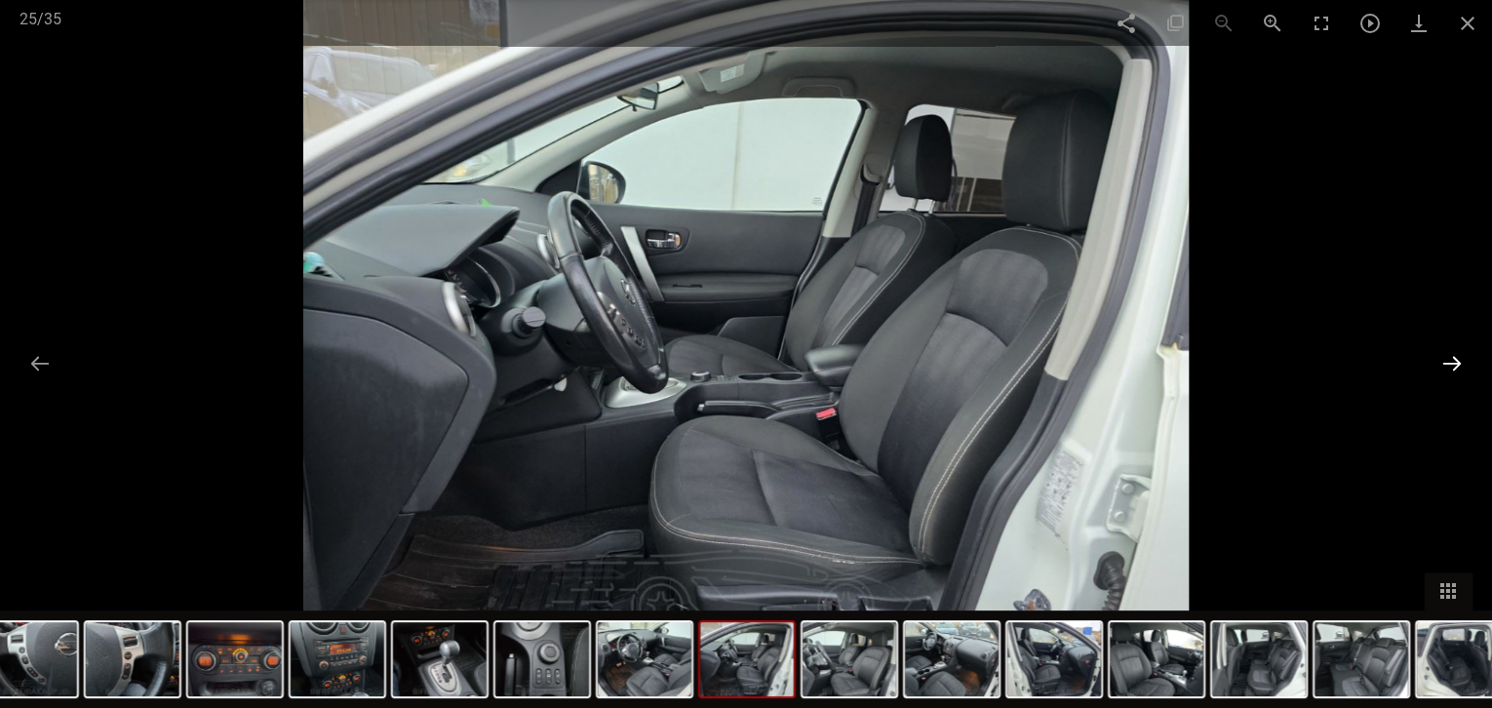
click at [1448, 357] on button at bounding box center [1451, 363] width 41 height 38
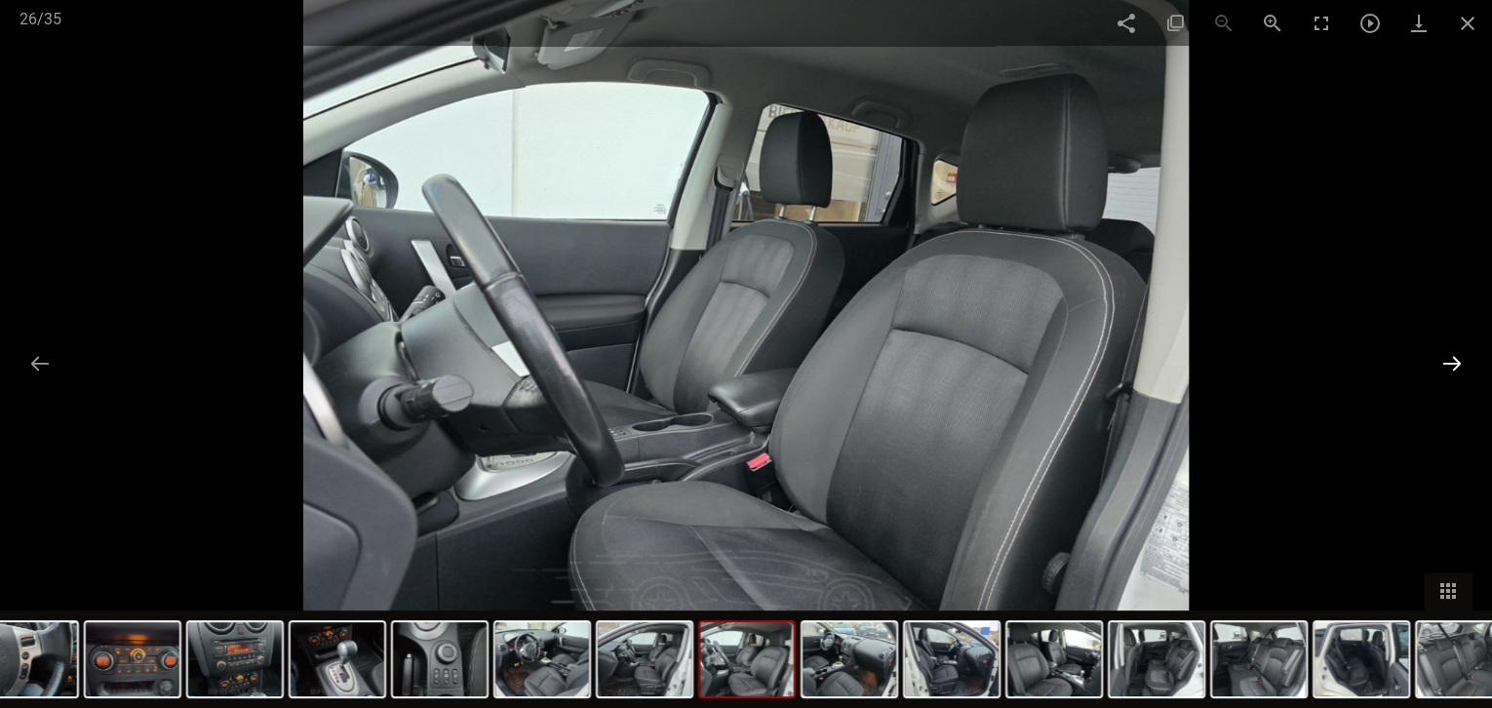
click at [1448, 357] on button at bounding box center [1451, 363] width 41 height 38
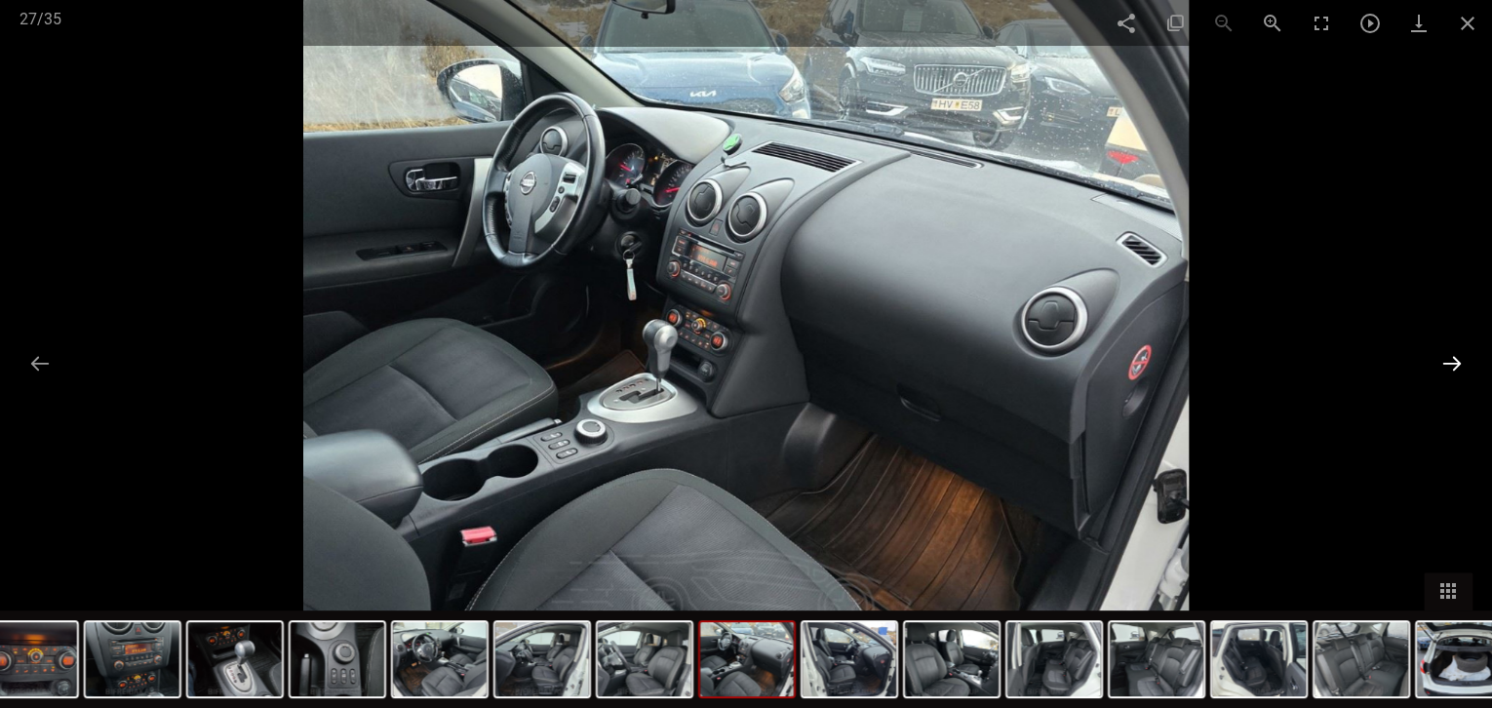
click at [1448, 357] on button at bounding box center [1451, 363] width 41 height 38
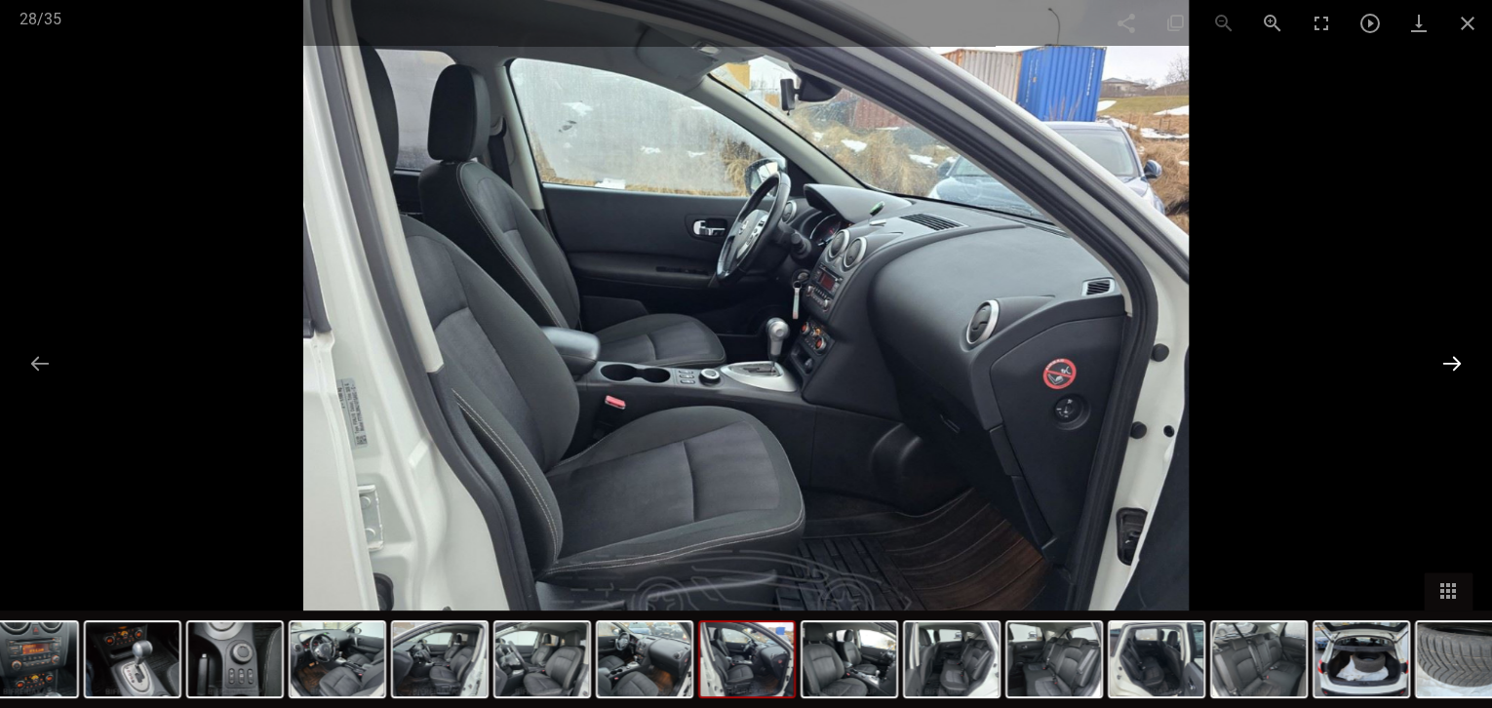
click at [1448, 357] on button at bounding box center [1451, 363] width 41 height 38
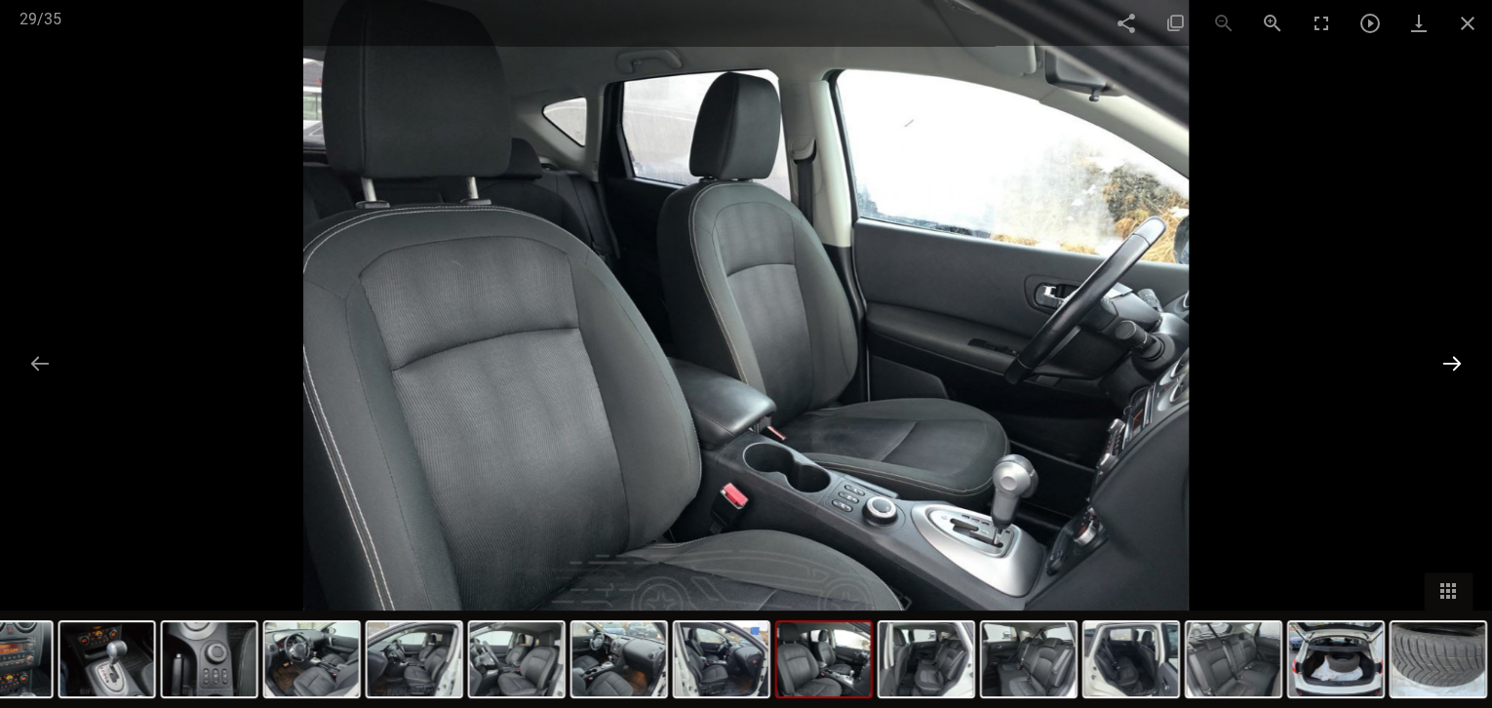
click at [1448, 357] on button at bounding box center [1451, 363] width 41 height 38
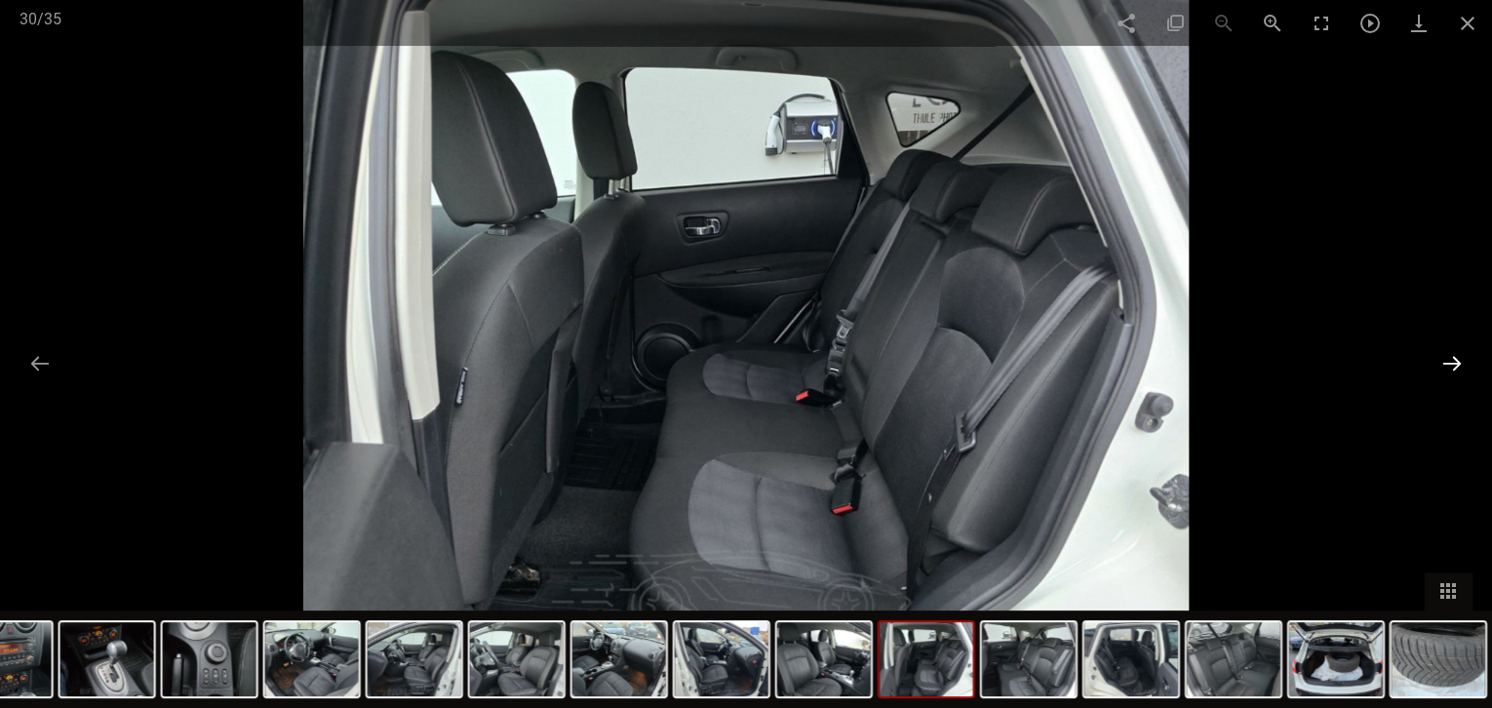
click at [1448, 357] on button at bounding box center [1451, 363] width 41 height 38
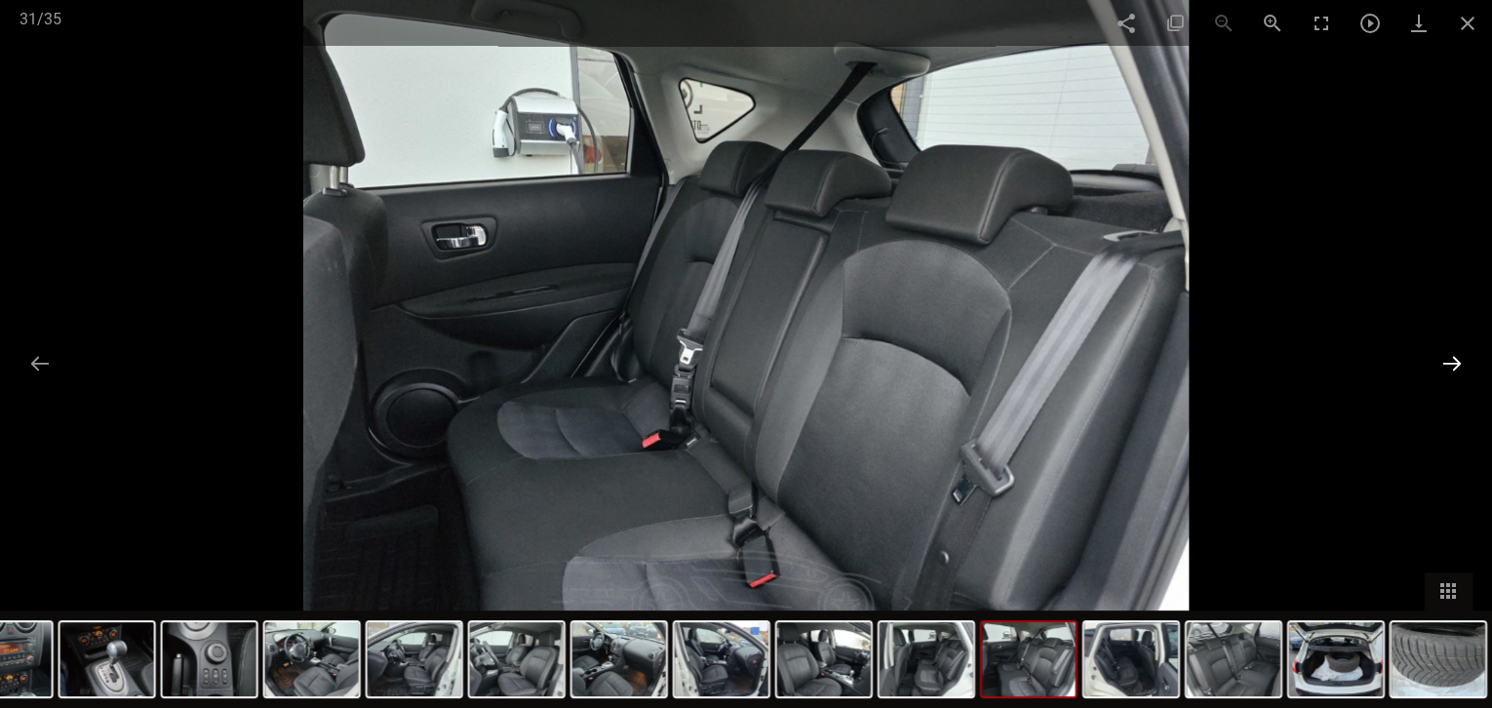
click at [1448, 357] on button at bounding box center [1451, 363] width 41 height 38
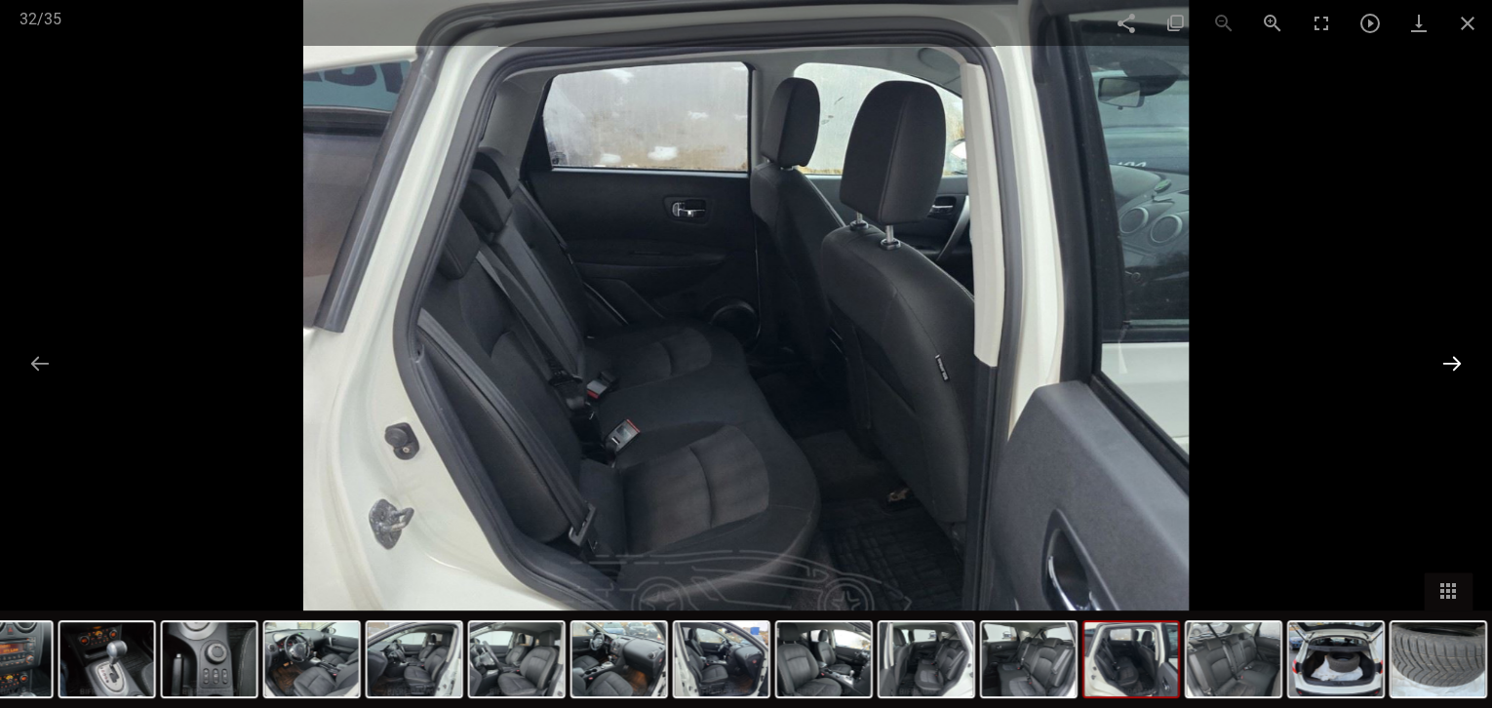
click at [1448, 357] on button at bounding box center [1451, 363] width 41 height 38
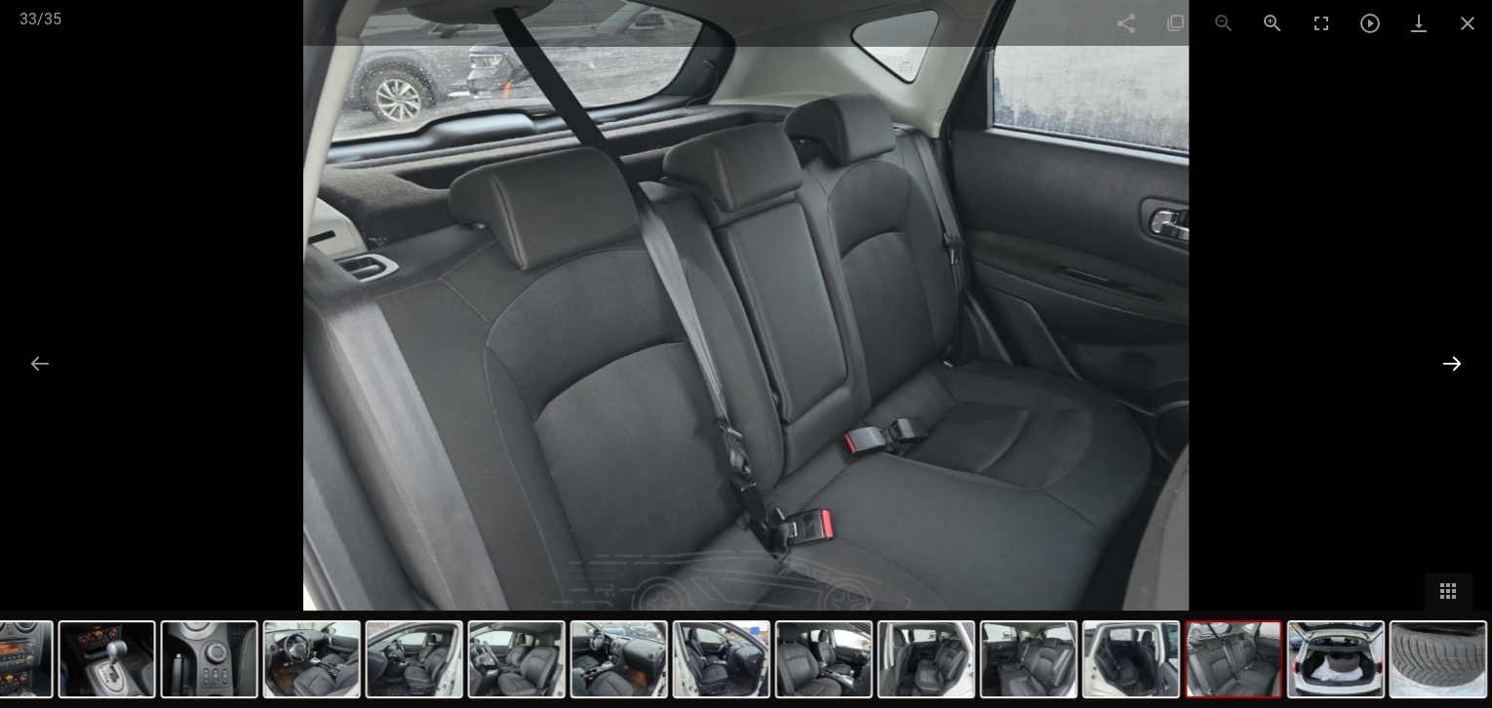
click at [1448, 357] on button at bounding box center [1451, 363] width 41 height 38
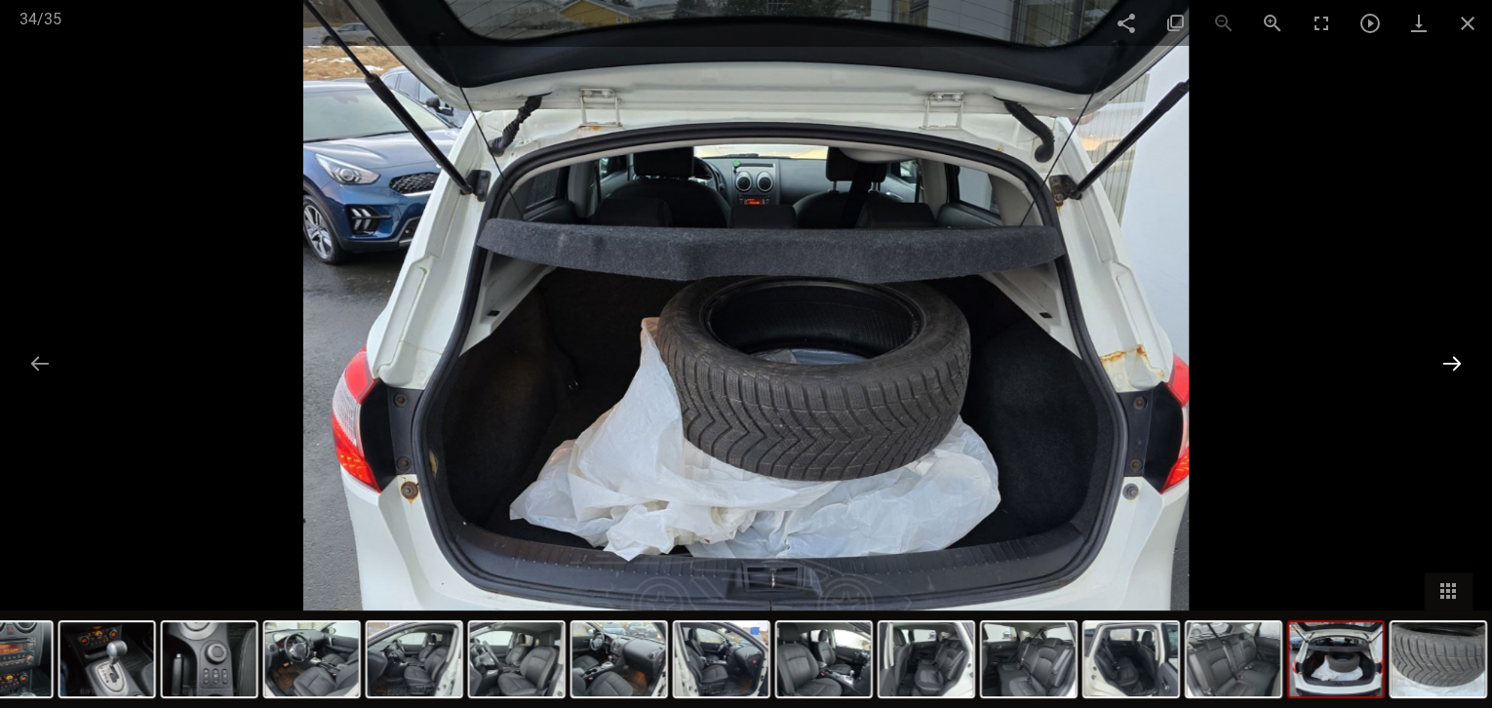
click at [1448, 357] on button at bounding box center [1451, 363] width 41 height 38
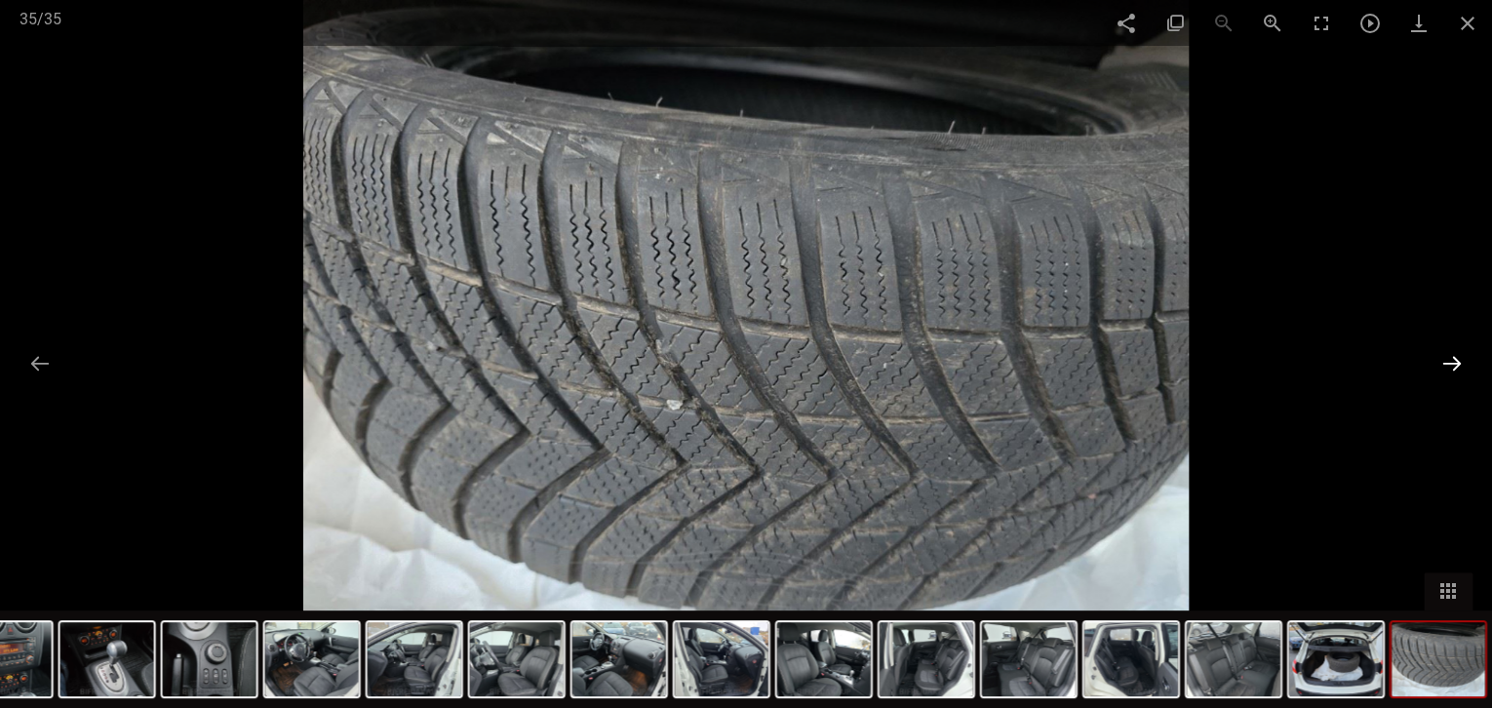
click at [1448, 357] on button at bounding box center [1451, 363] width 41 height 38
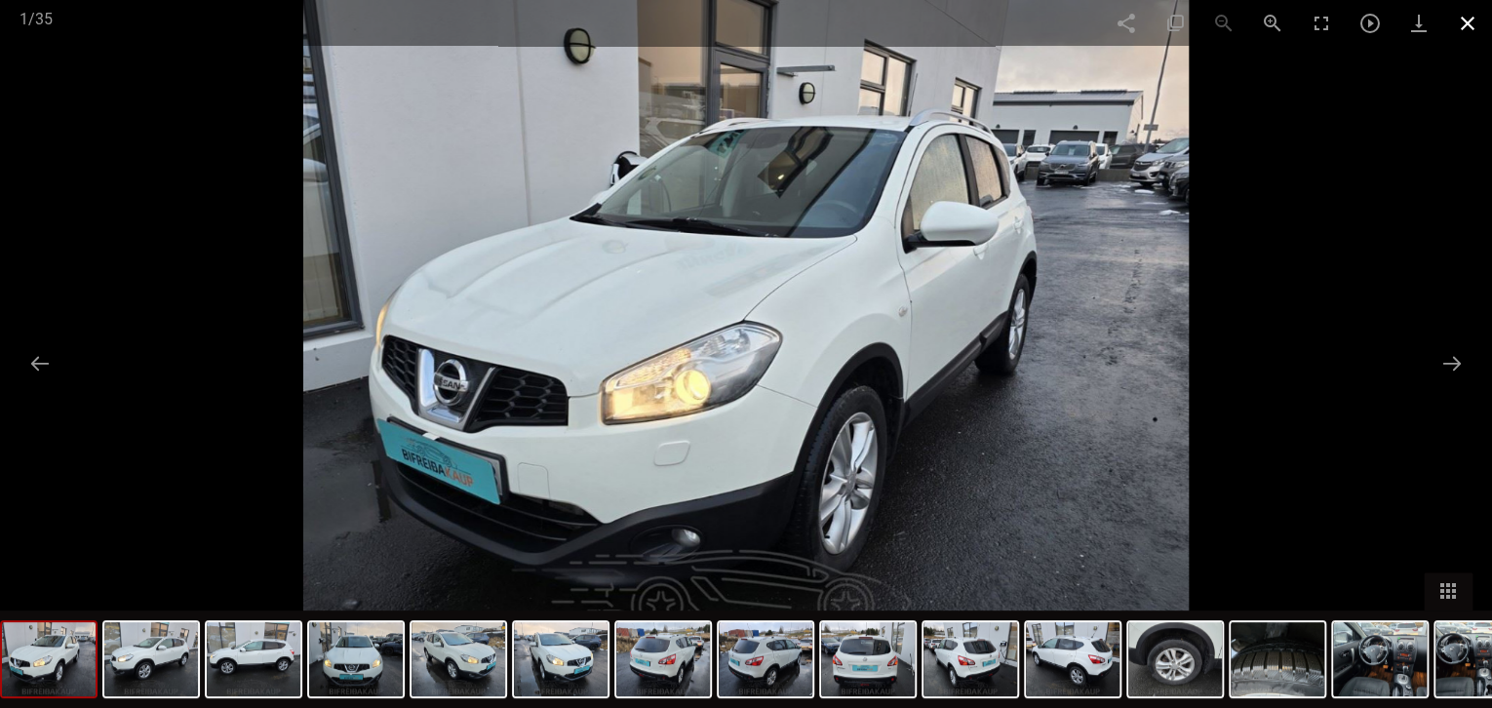
click at [1467, 17] on span at bounding box center [1467, 23] width 49 height 46
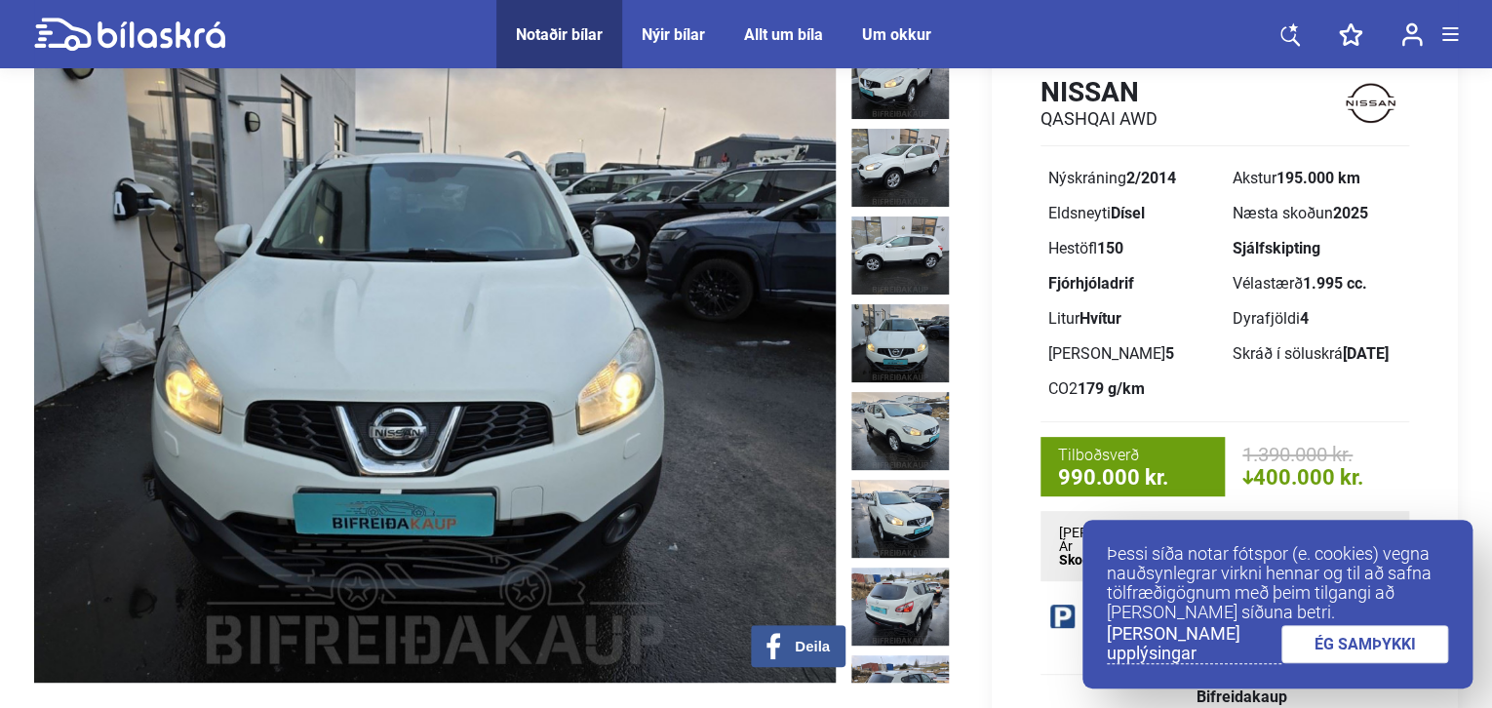
scroll to position [97, 0]
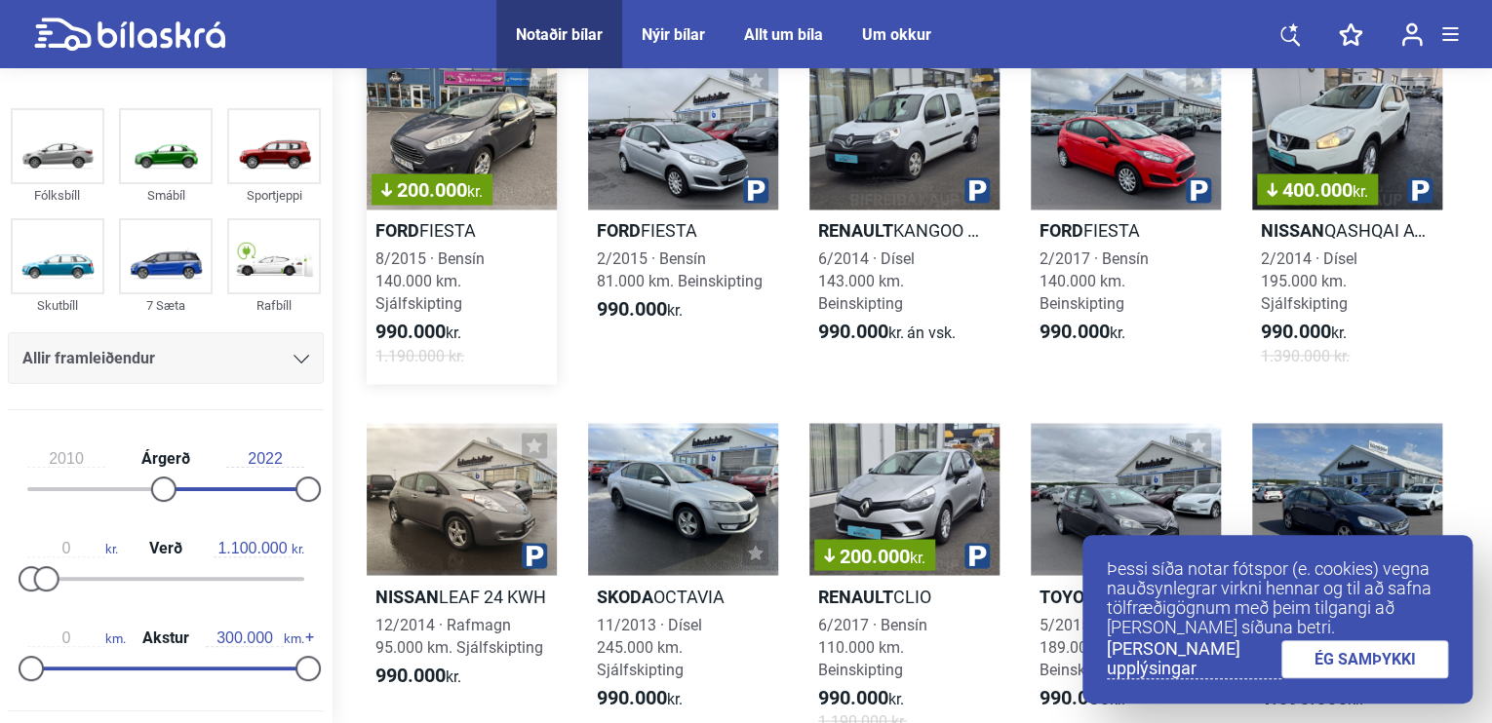
scroll to position [1560, 0]
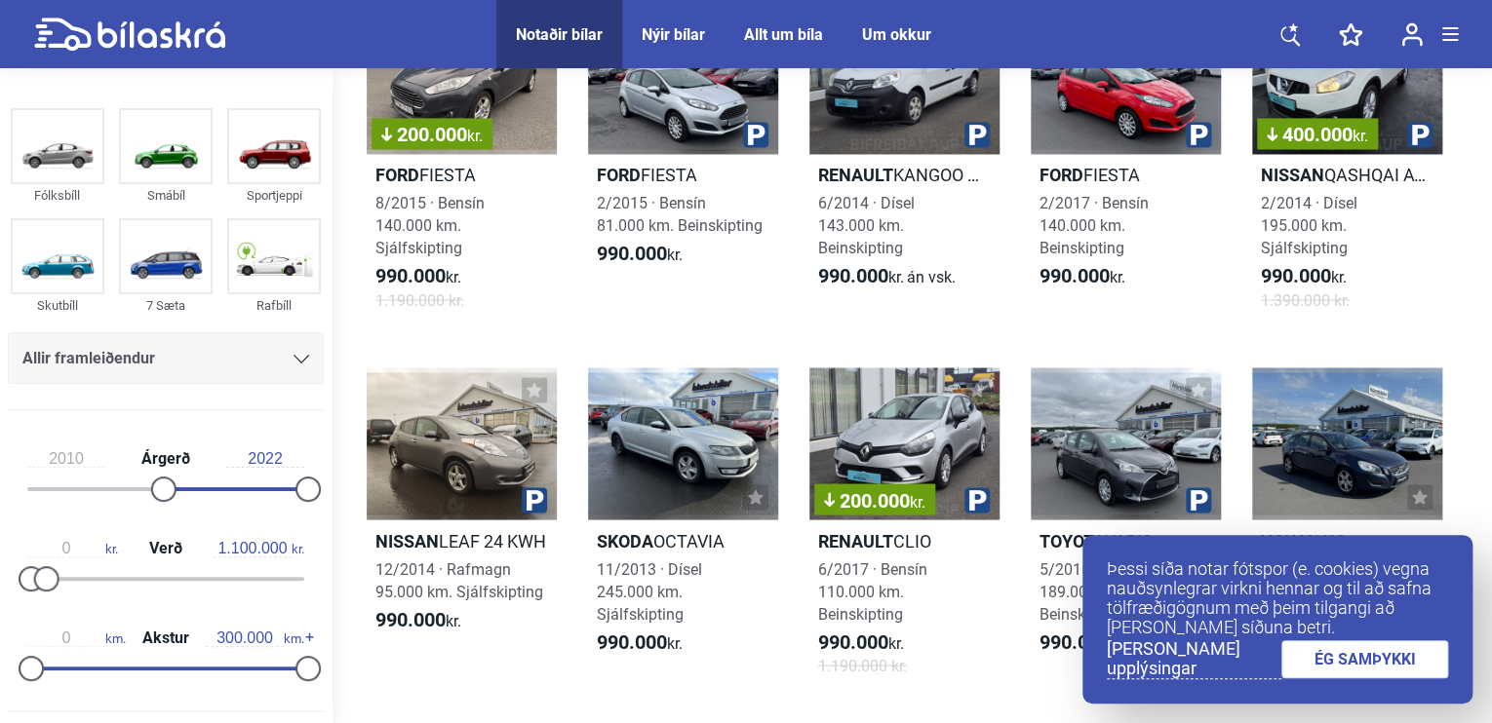
click at [1371, 664] on link "ÉG SAMÞYKKI" at bounding box center [1365, 660] width 168 height 38
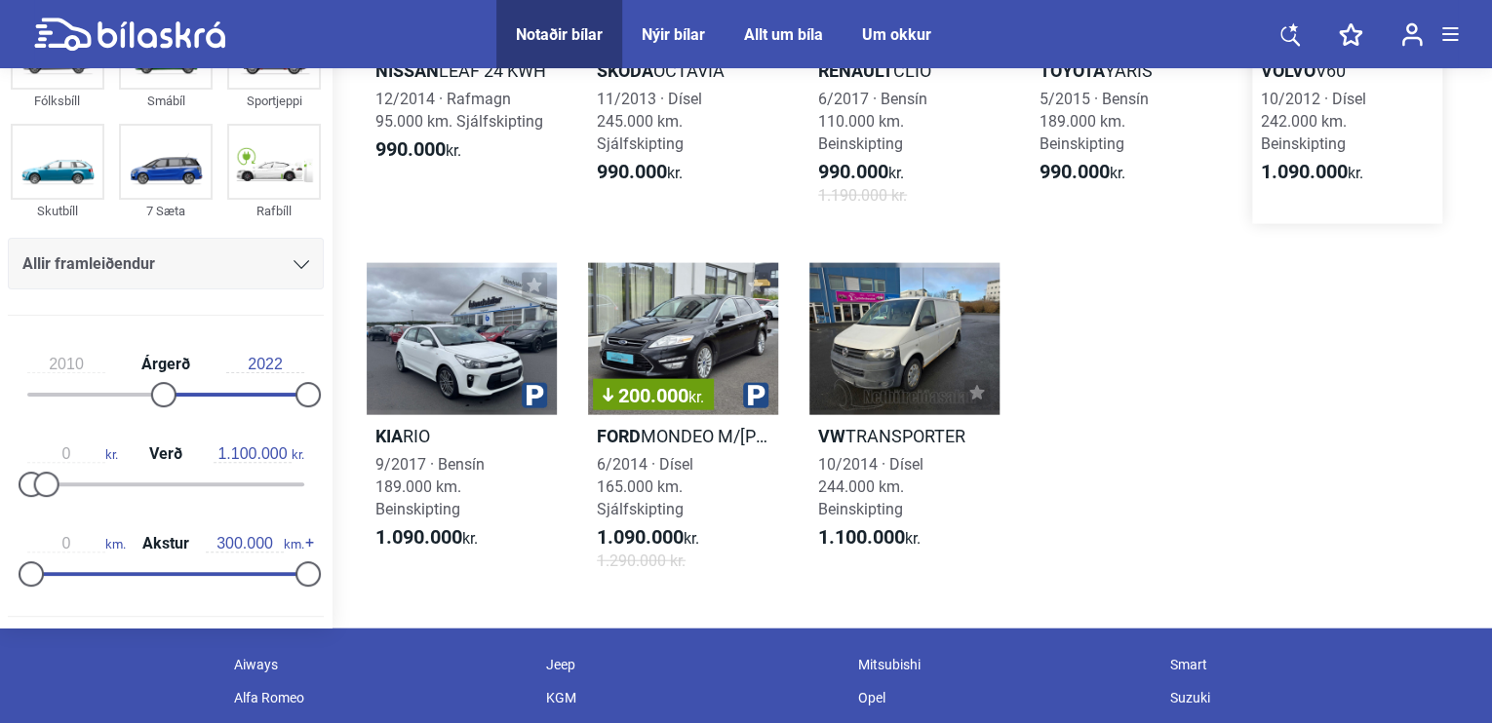
scroll to position [2047, 0]
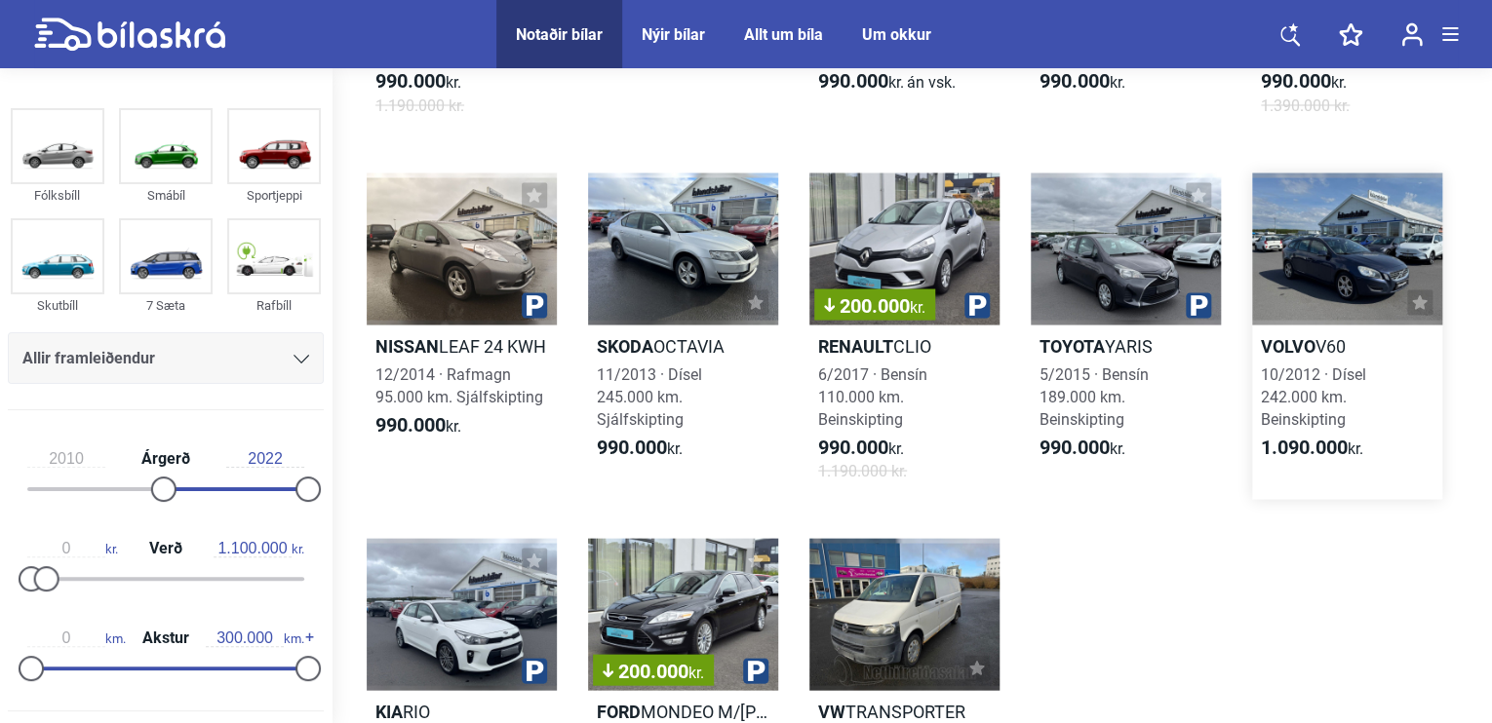
click at [1361, 269] on div at bounding box center [1347, 249] width 190 height 152
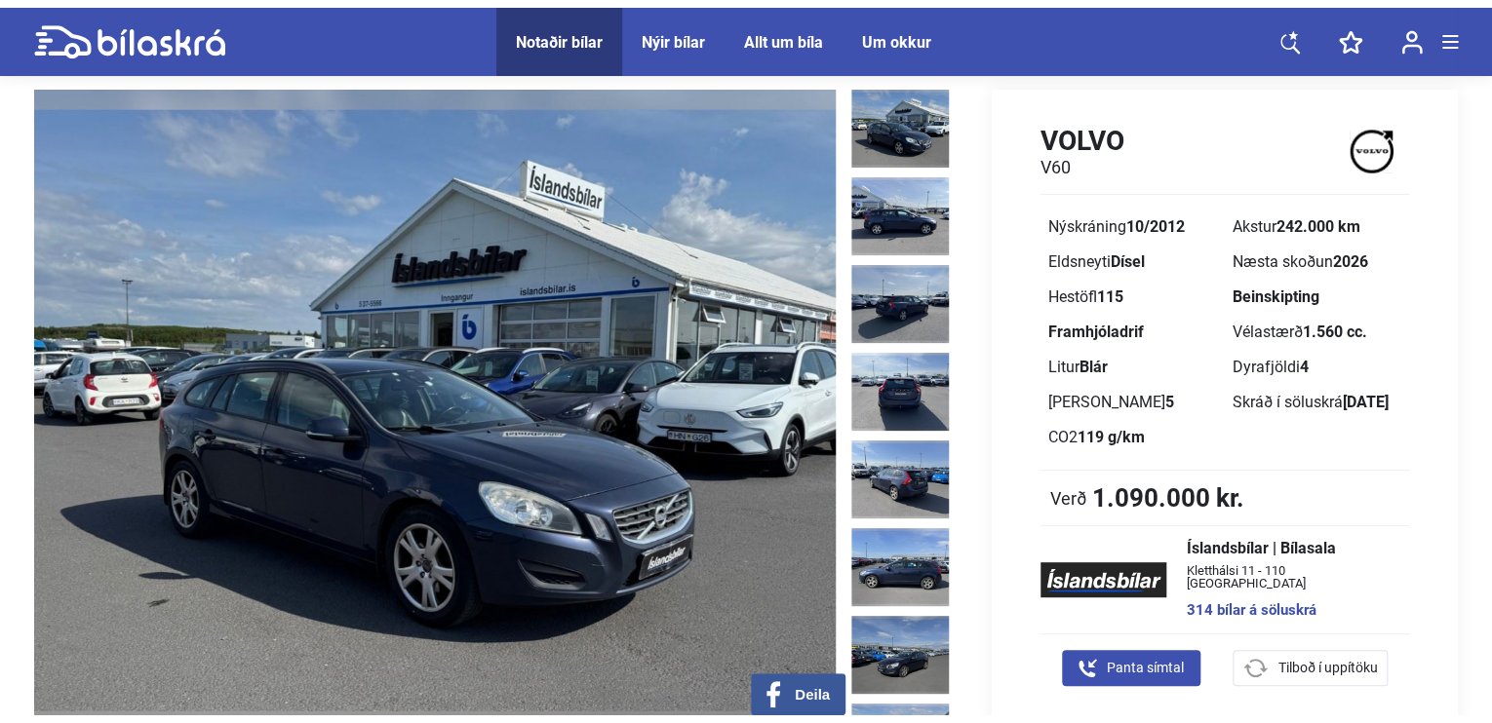
scroll to position [97, 0]
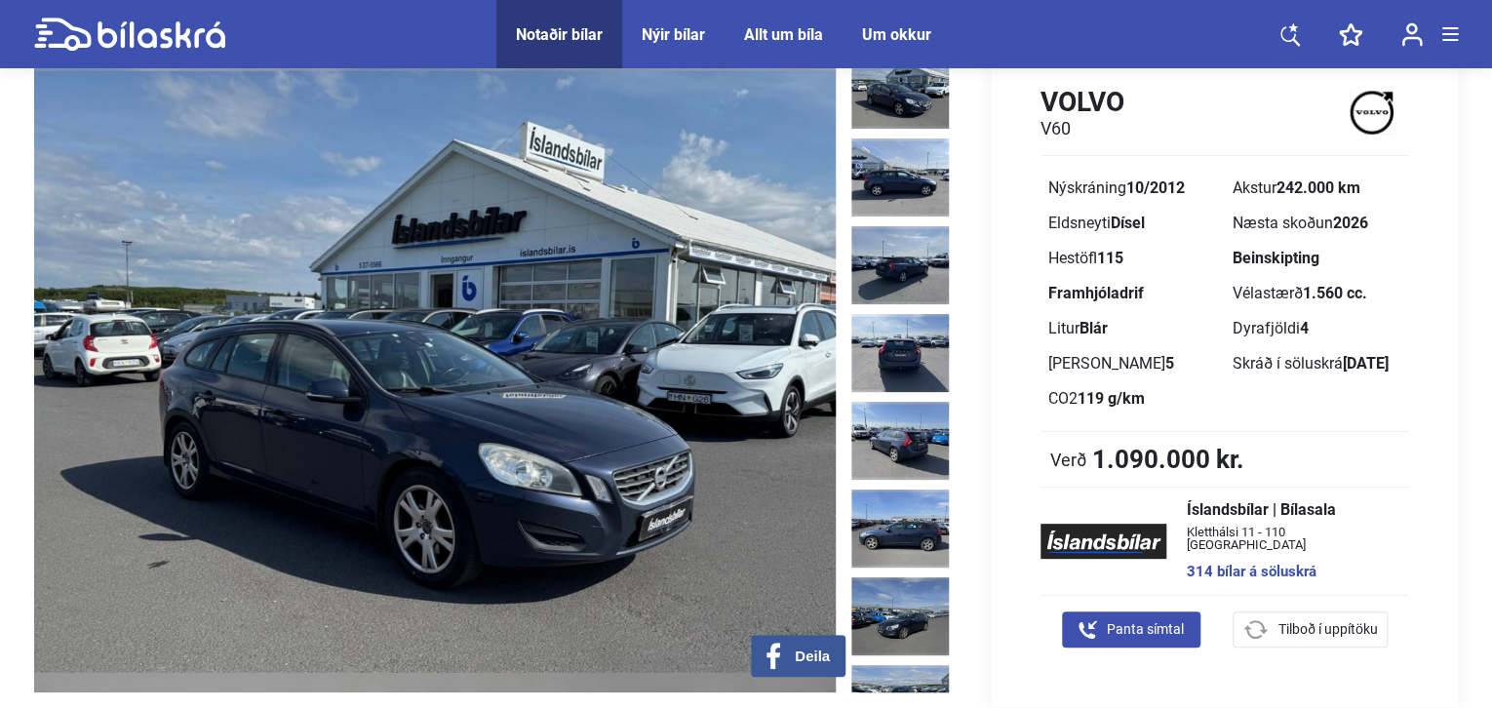
click at [380, 388] on img at bounding box center [434, 372] width 801 height 642
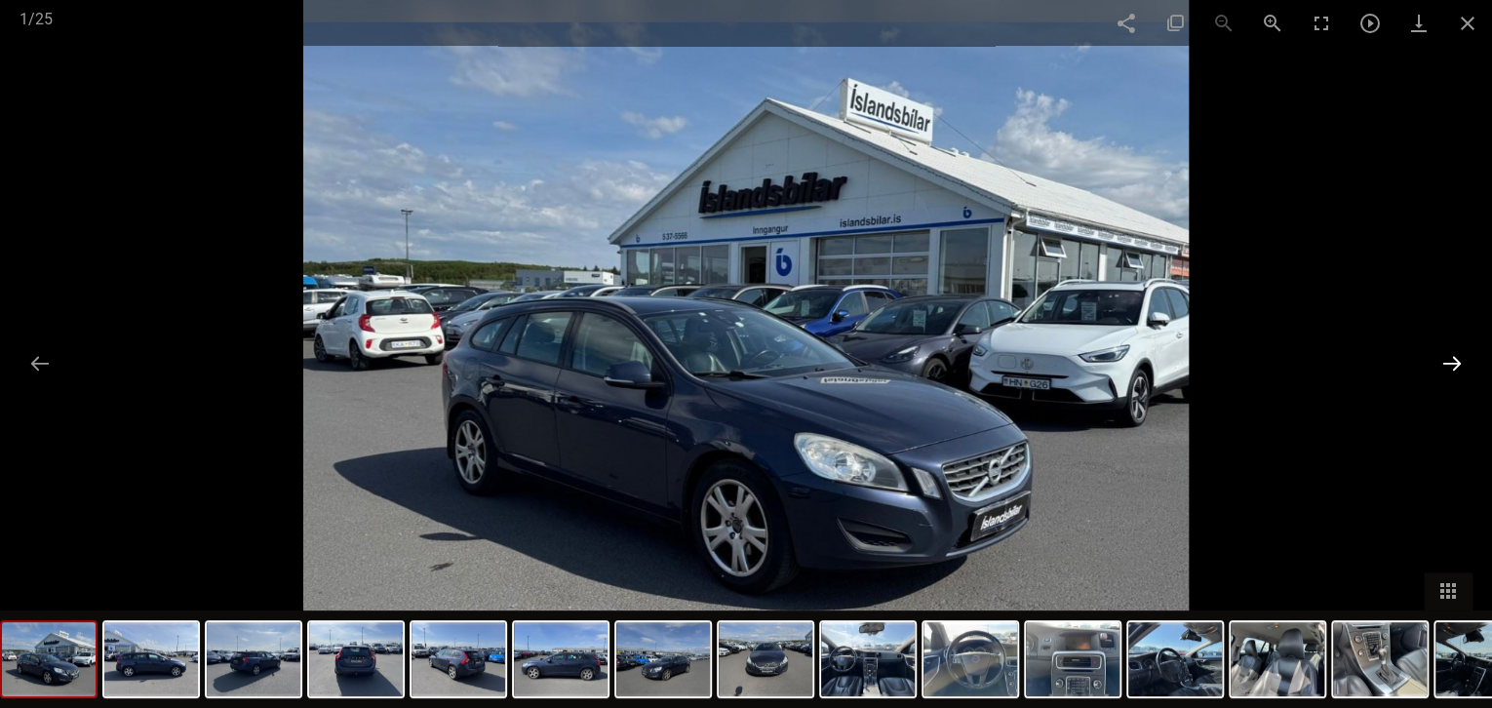
click at [1449, 360] on button at bounding box center [1451, 363] width 41 height 38
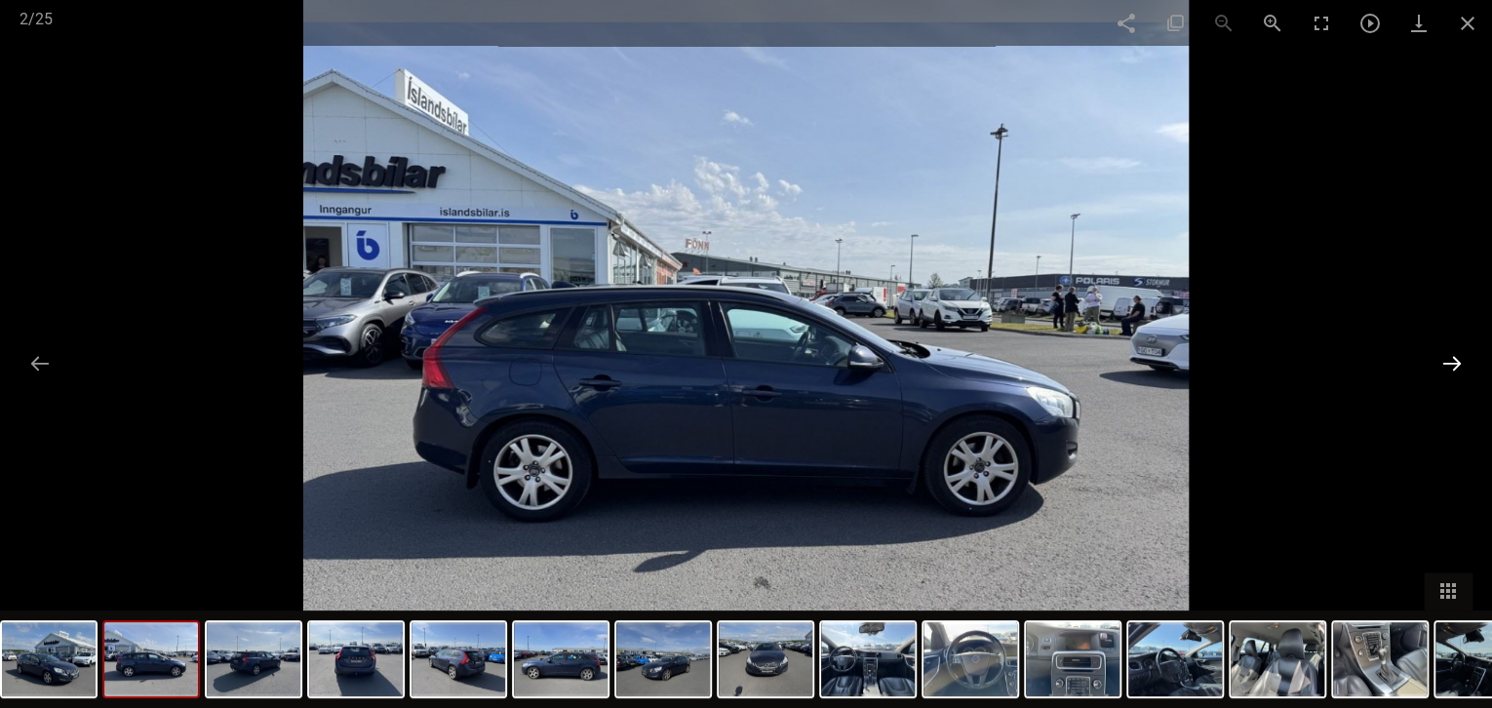
click at [1449, 360] on button at bounding box center [1451, 363] width 41 height 38
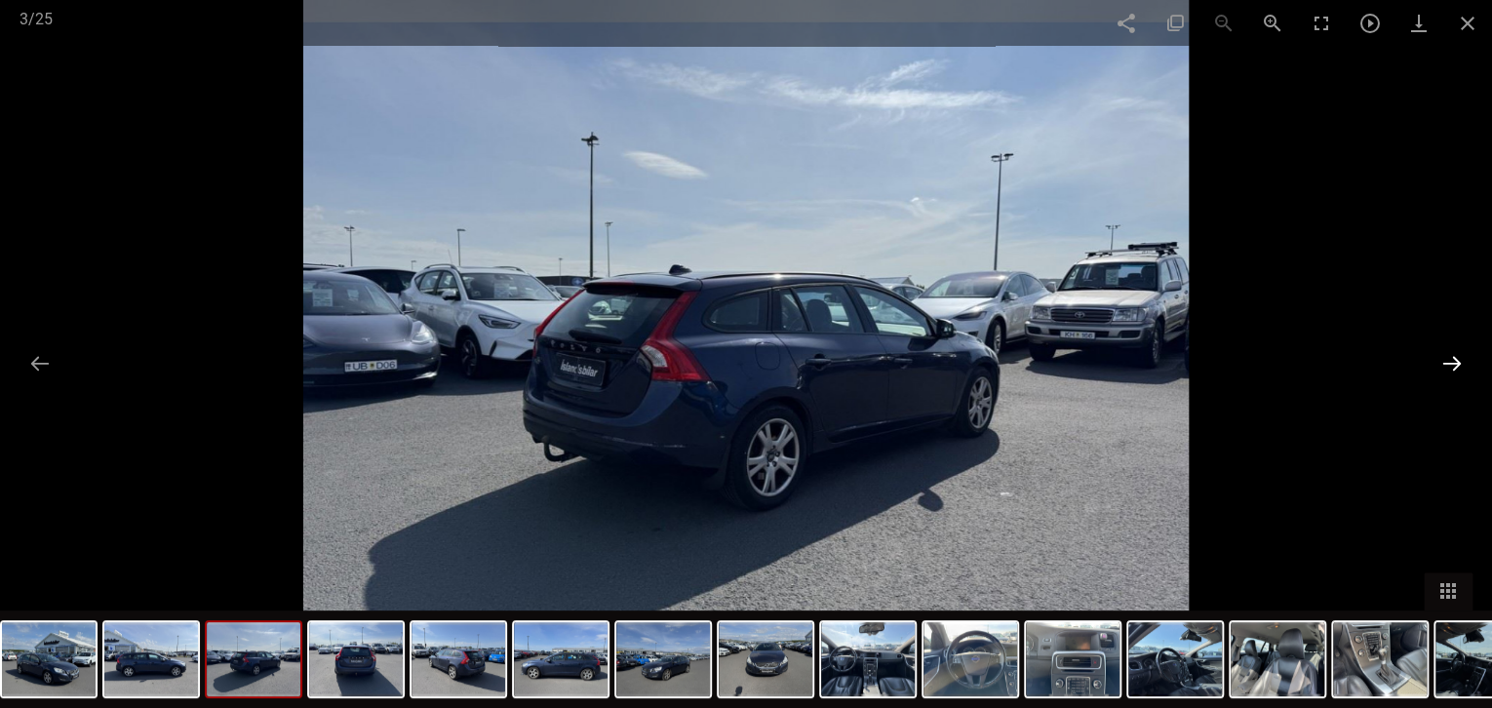
click at [1449, 360] on button at bounding box center [1451, 363] width 41 height 38
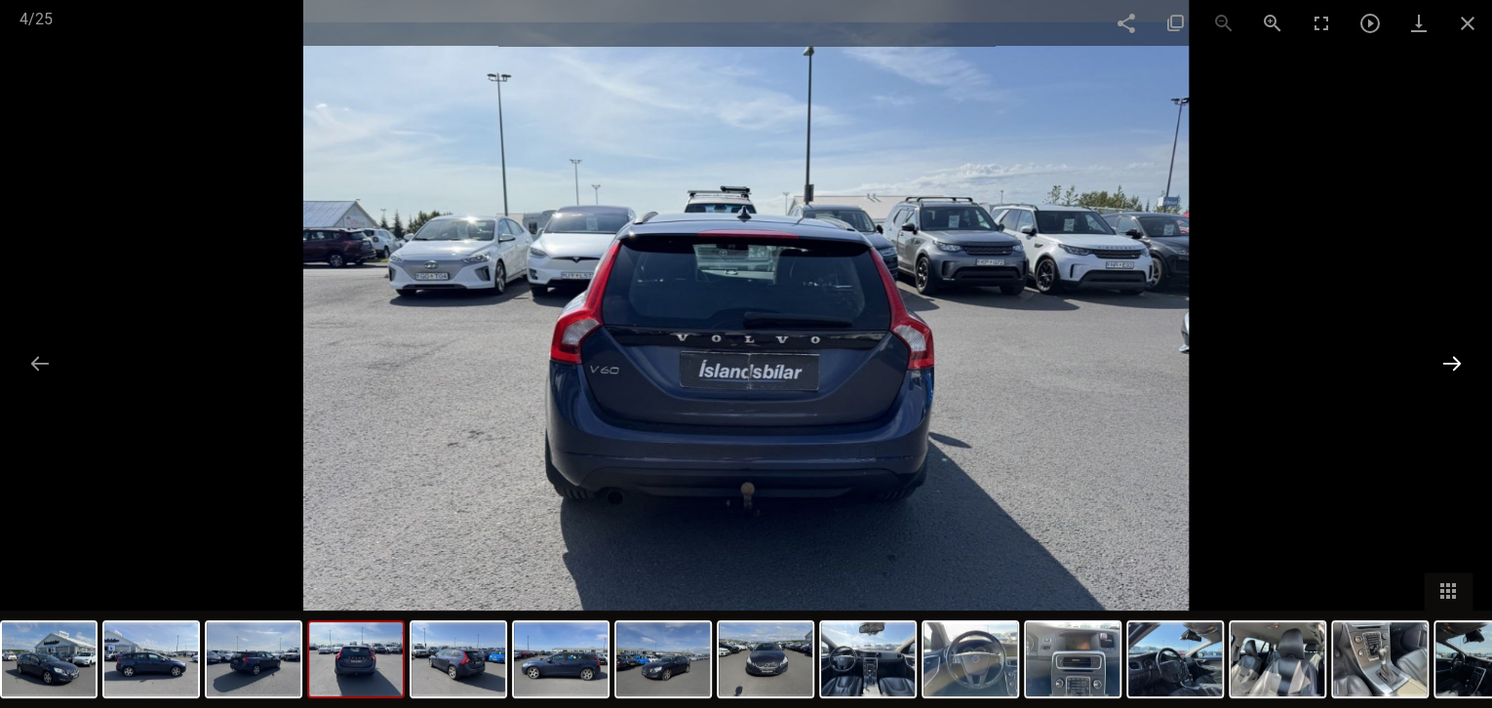
click at [1449, 360] on button at bounding box center [1451, 363] width 41 height 38
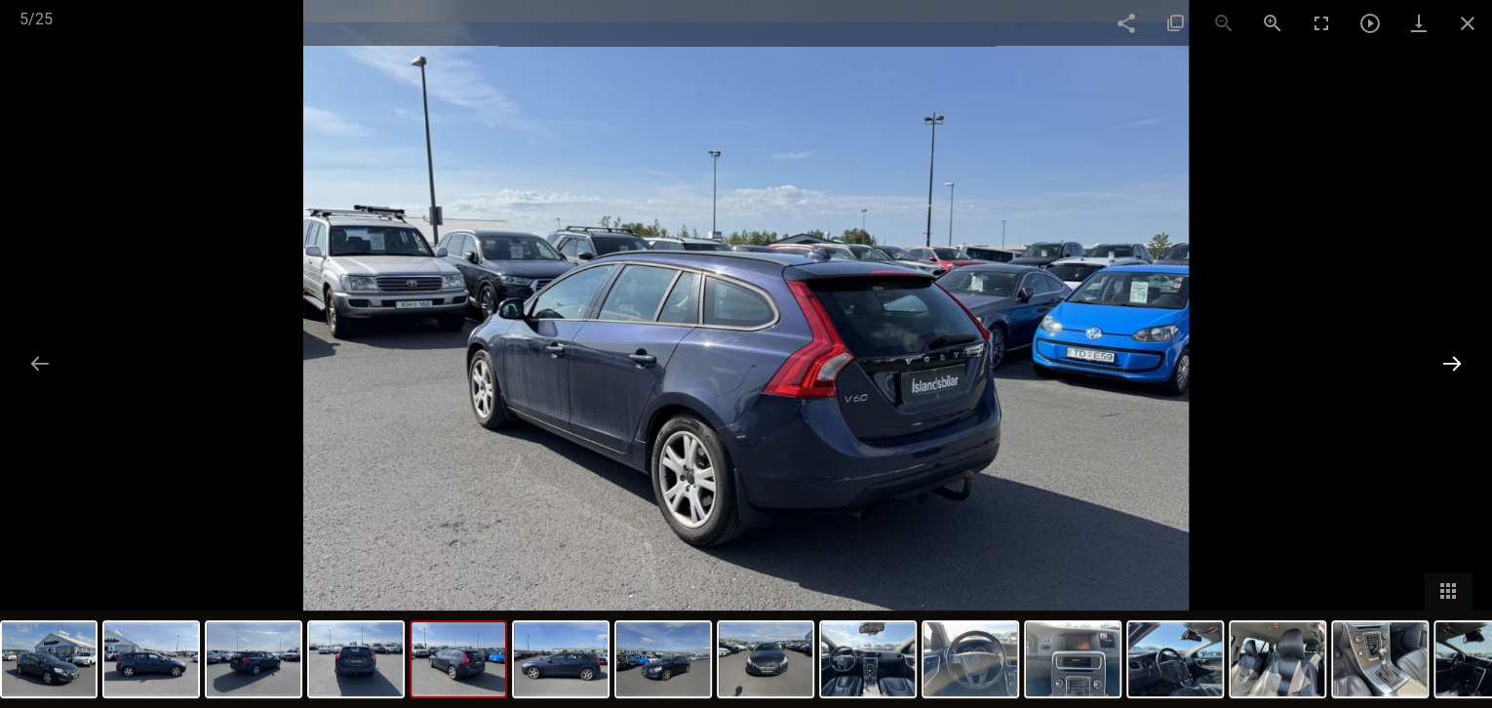
click at [1449, 360] on button at bounding box center [1451, 363] width 41 height 38
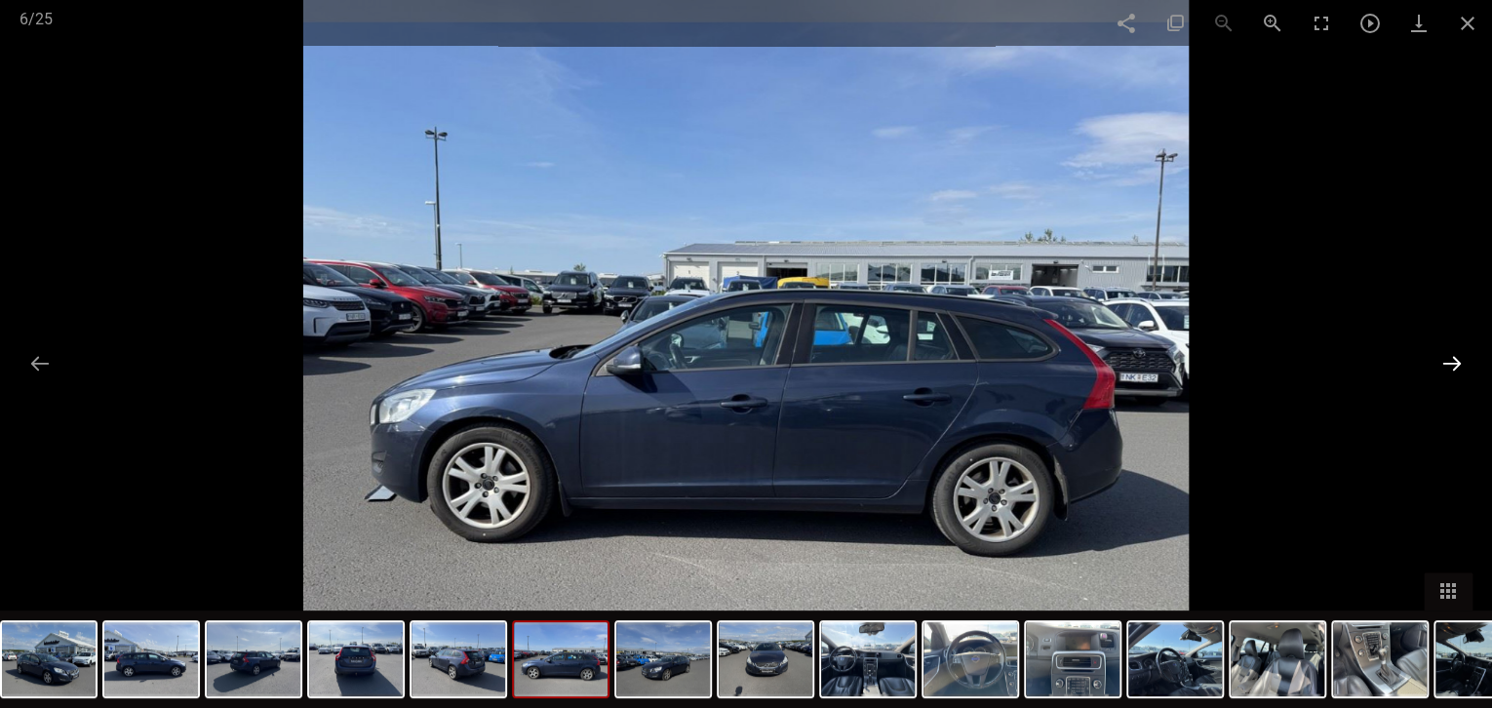
click at [1449, 360] on button at bounding box center [1451, 363] width 41 height 38
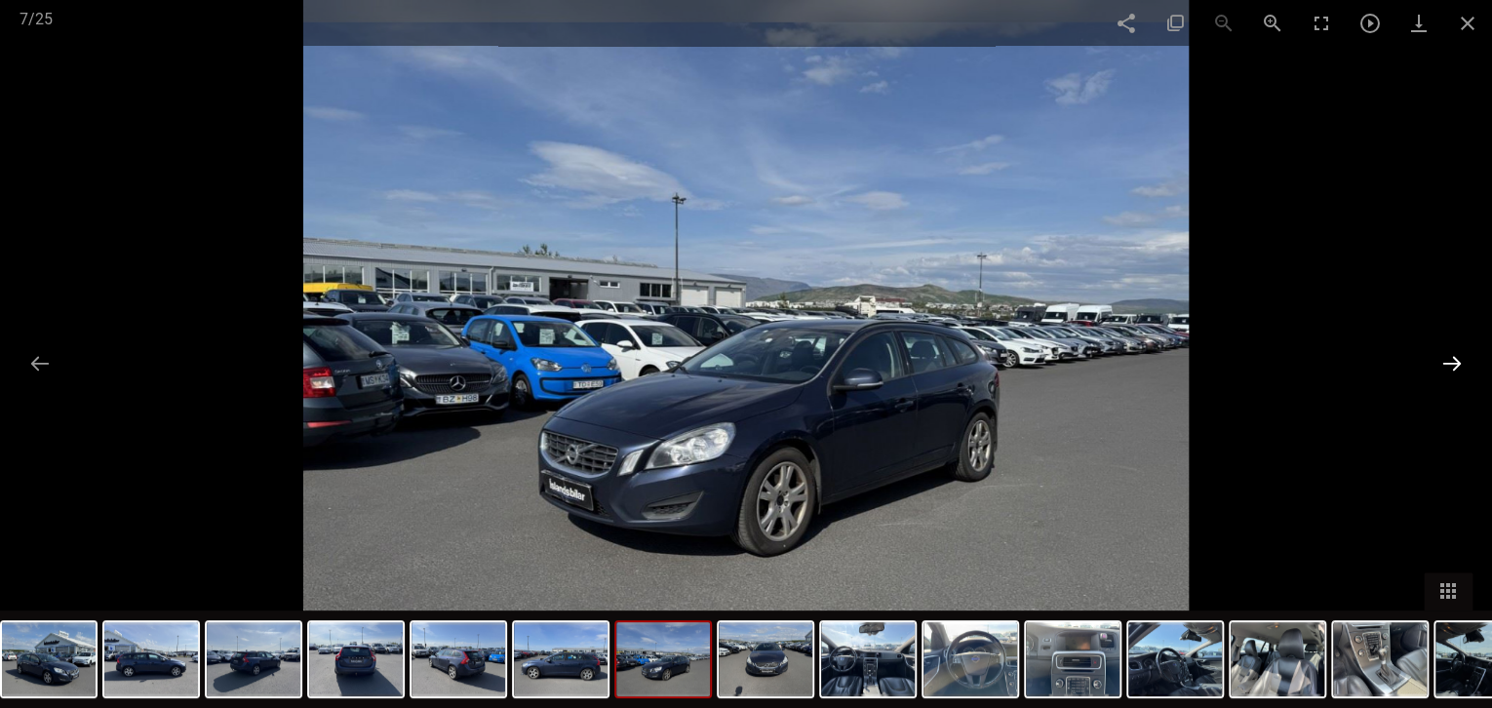
click at [1449, 360] on button at bounding box center [1451, 363] width 41 height 38
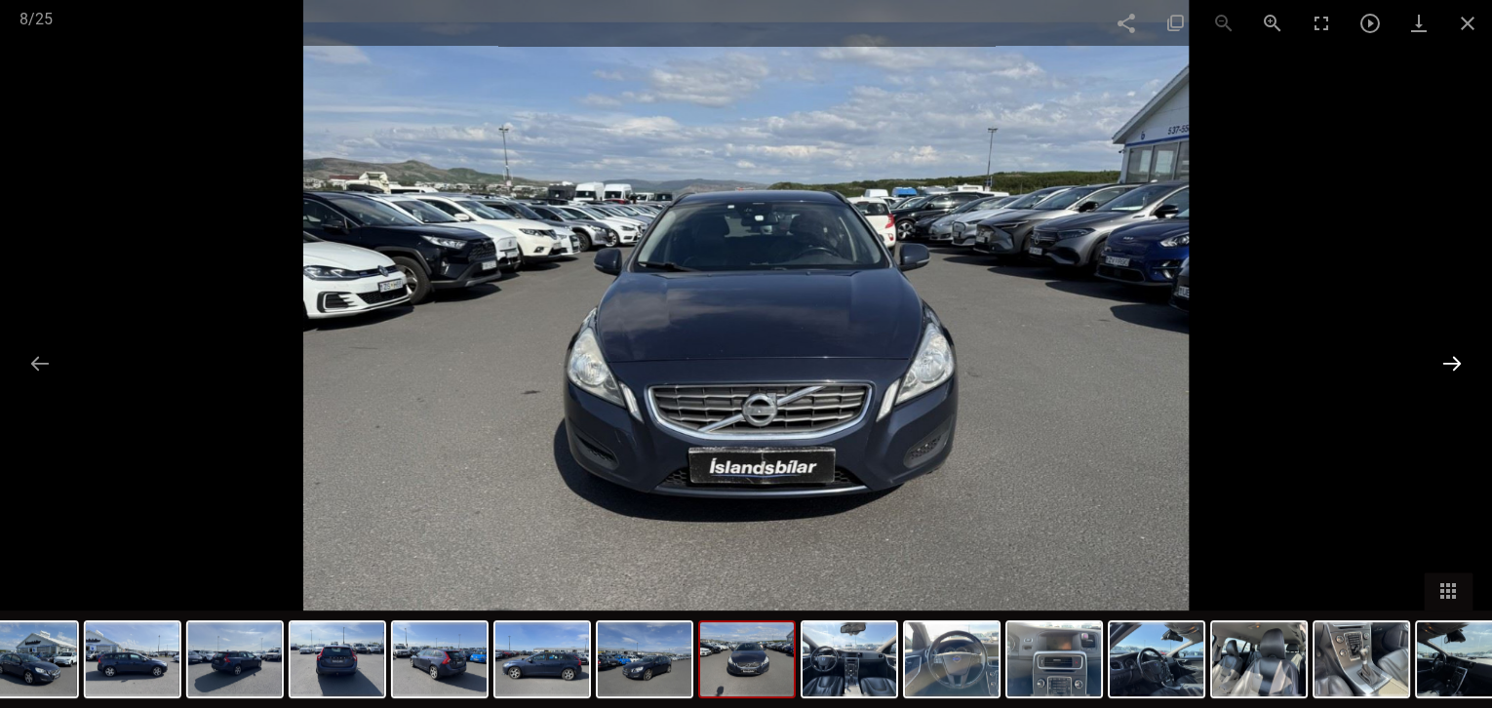
click at [1453, 350] on button at bounding box center [1451, 363] width 41 height 38
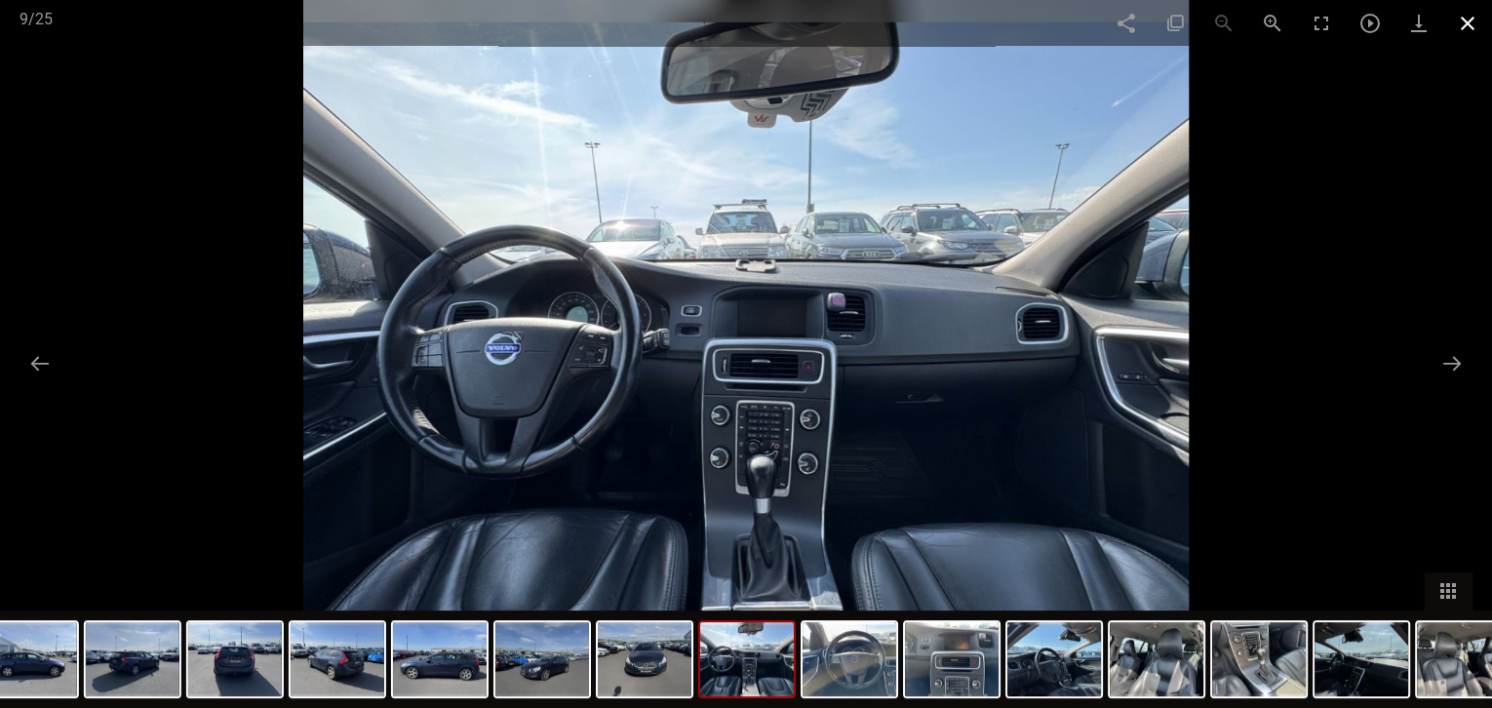
click at [1455, 18] on span at bounding box center [1467, 23] width 49 height 46
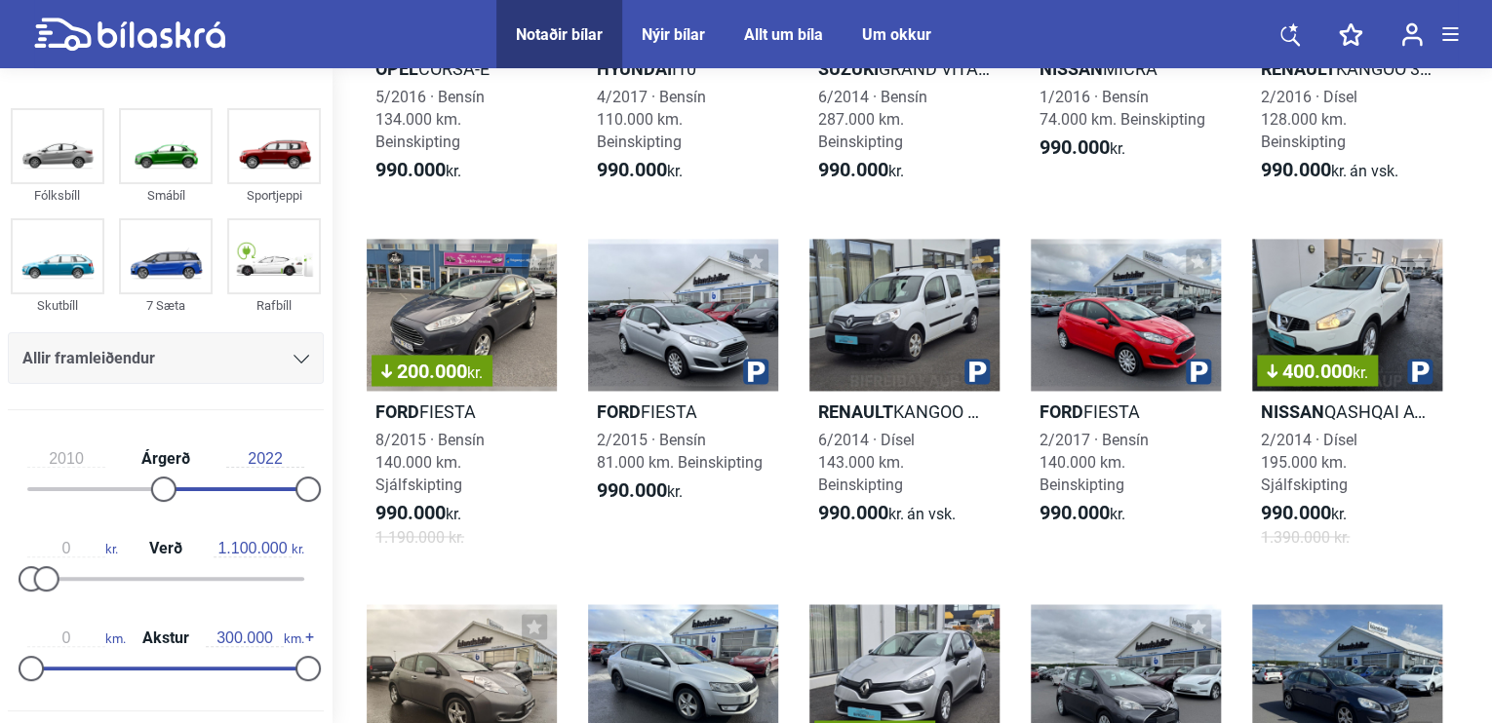
scroll to position [1072, 0]
